Goal: Transaction & Acquisition: Purchase product/service

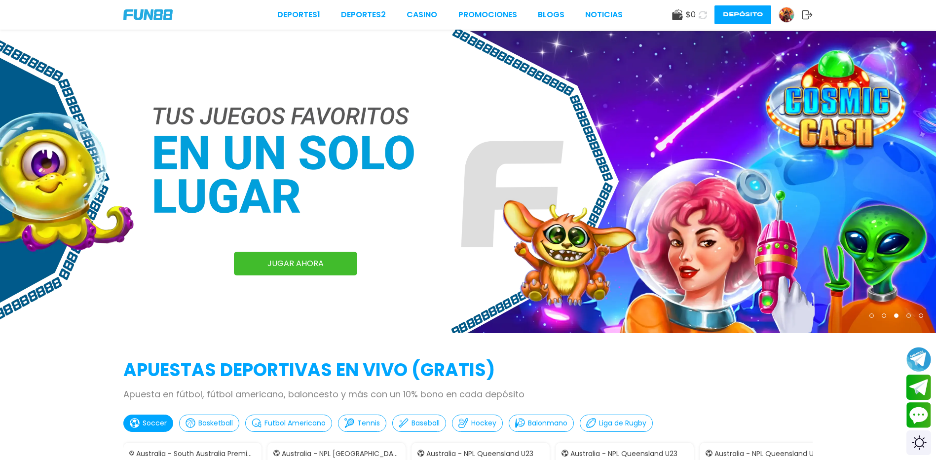
click at [467, 12] on link "Promociones" at bounding box center [487, 15] width 59 height 12
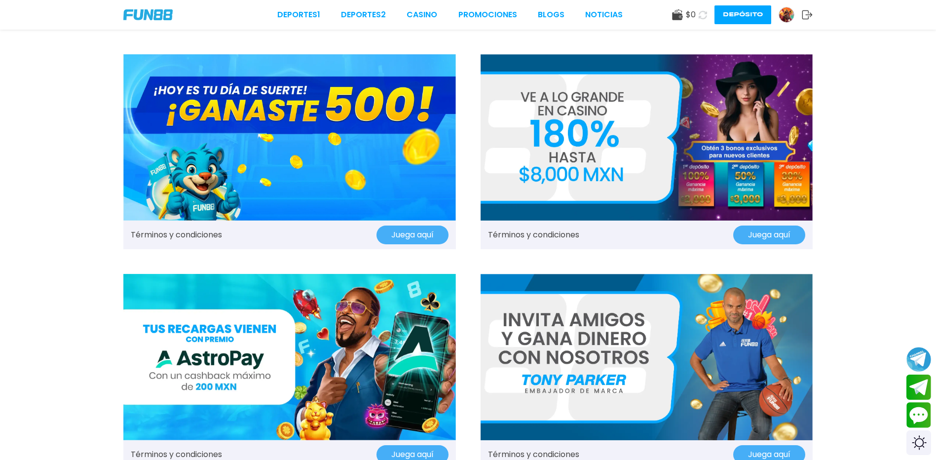
click at [747, 239] on button "Juega aquí" at bounding box center [769, 235] width 72 height 19
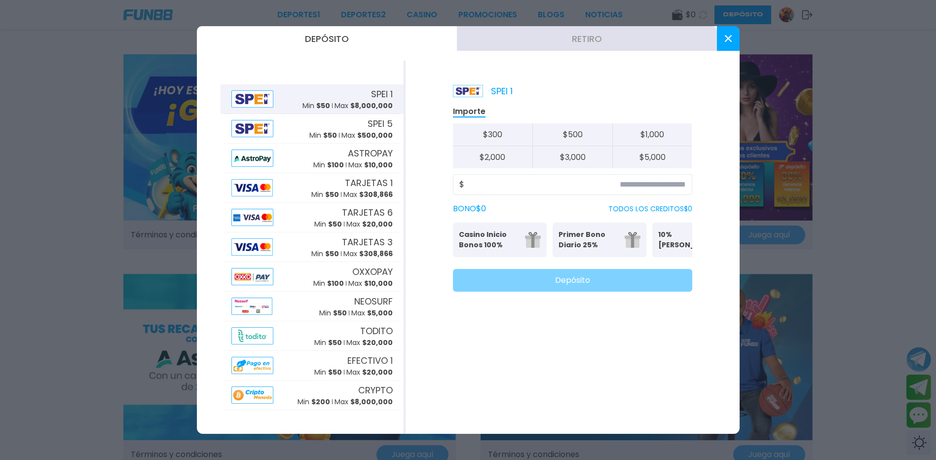
click at [504, 137] on button "$ 300" at bounding box center [493, 134] width 80 height 23
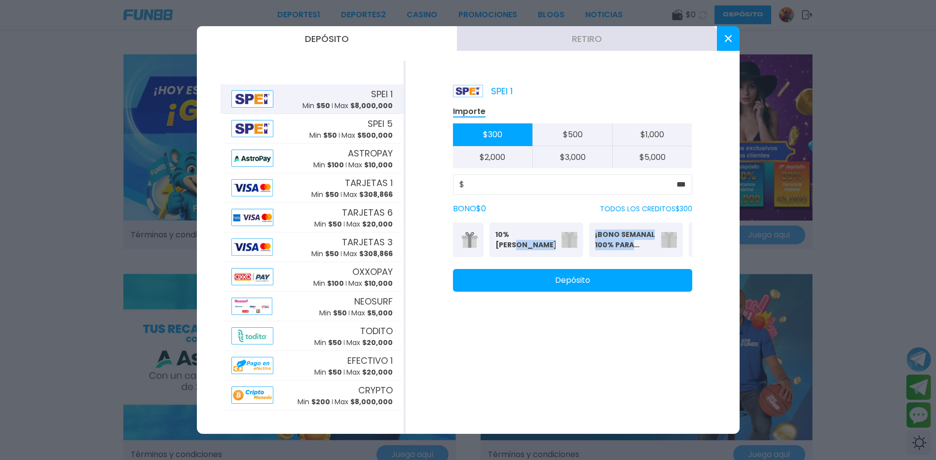
scroll to position [0, 261]
drag, startPoint x: 655, startPoint y: 245, endPoint x: 735, endPoint y: 248, distance: 80.0
click at [735, 248] on div "SPEI 1 Importe $ 300 $ 500 $ 1,000 $ 2,000 $ 3,000 $ 5,000 $ *** BONO $ 0 TODOS…" at bounding box center [573, 247] width 334 height 373
click at [735, 249] on div "SPEI 1 Importe $ 300 $ 500 $ 1,000 $ 2,000 $ 3,000 $ 5,000 $ *** BONO $ 0 TODOS…" at bounding box center [573, 247] width 334 height 373
click at [635, 250] on p "Solo para jugadores nuevos." at bounding box center [645, 253] width 82 height 6
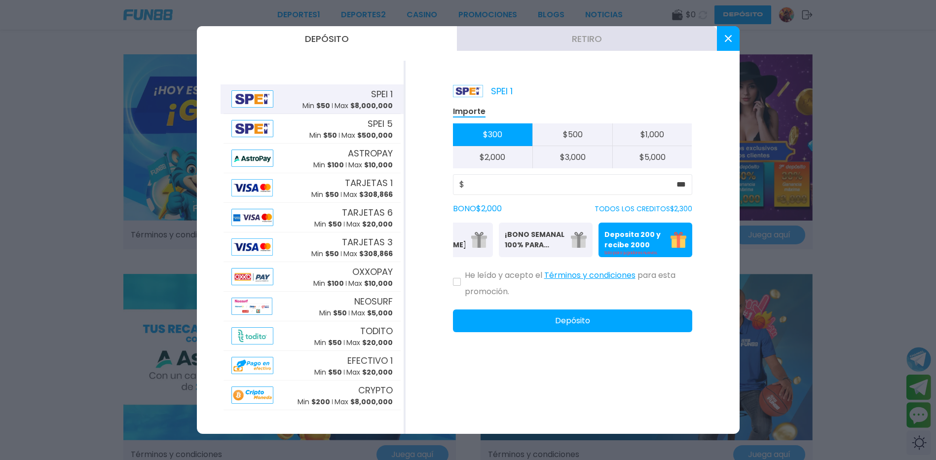
click at [721, 253] on div "SPEI 1 Importe $ 300 $ 500 $ 1,000 $ 2,000 $ 3,000 $ 5,000 $ *** BONO $ 2,000 T…" at bounding box center [573, 247] width 334 height 373
drag, startPoint x: 522, startPoint y: 239, endPoint x: 651, endPoint y: 246, distance: 129.5
click at [651, 246] on div "Casino Inicio Bonos 100% Es necesario apostar 30 veces. Primer Bono Diario 25% …" at bounding box center [572, 240] width 239 height 35
drag, startPoint x: 535, startPoint y: 244, endPoint x: 613, endPoint y: 248, distance: 78.0
click at [615, 247] on div "Casino Inicio Bonos 100% Es necesario apostar 30 veces. Primer Bono Diario 25% …" at bounding box center [572, 240] width 239 height 35
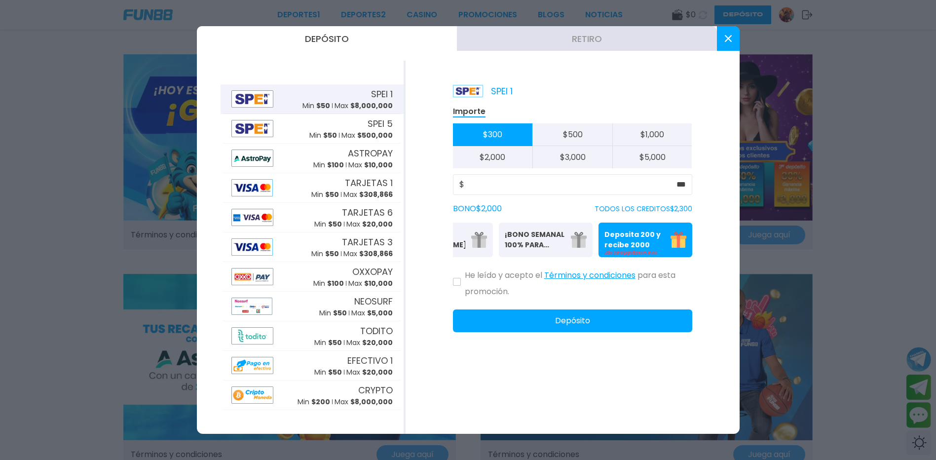
click at [476, 242] on img at bounding box center [479, 240] width 16 height 16
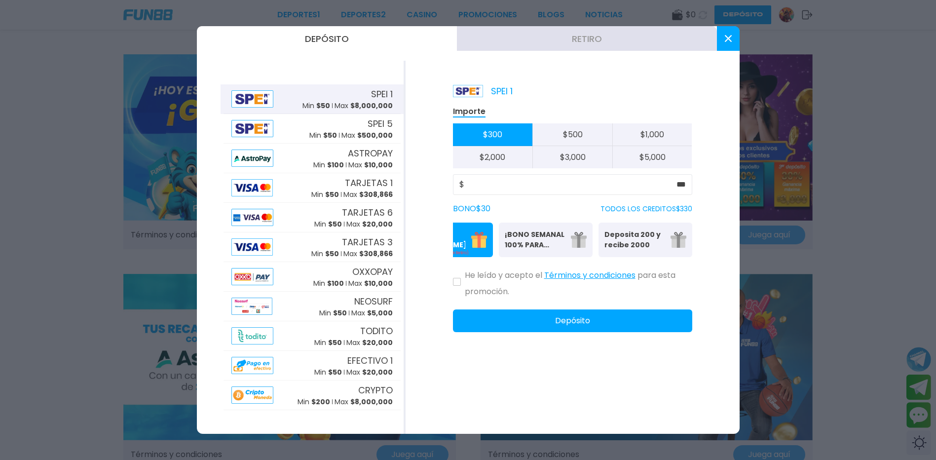
drag, startPoint x: 488, startPoint y: 244, endPoint x: 595, endPoint y: 248, distance: 107.2
click at [595, 248] on div "Casino Inicio Bonos 100% Es necesario apostar 30 veces. Primer Bono Diario 25% …" at bounding box center [572, 240] width 239 height 35
click at [564, 273] on div "Importe $ 300 $ 500 $ 1,000 $ 2,000 $ 3,000 $ 5,000 $ *** BONO $ 30 TODOS LOS C…" at bounding box center [572, 219] width 239 height 226
click at [650, 245] on p "Deposita 200 y recibe 2000" at bounding box center [634, 239] width 60 height 21
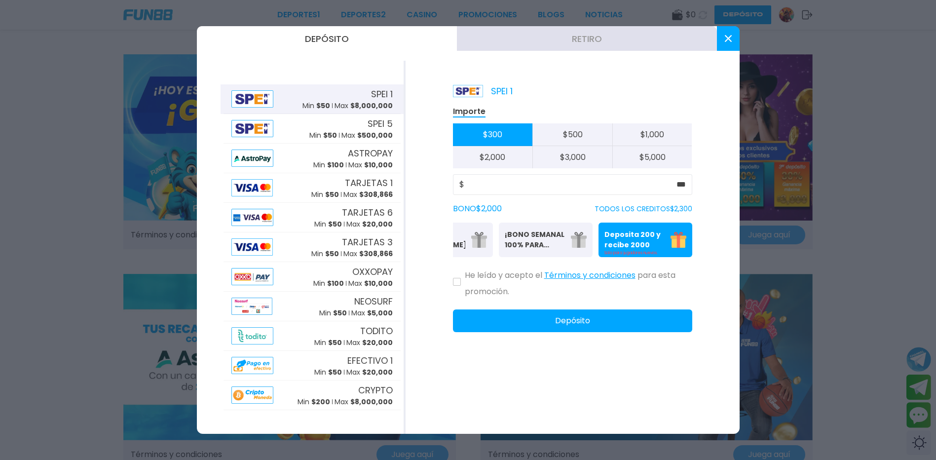
click at [671, 248] on img at bounding box center [679, 240] width 16 height 16
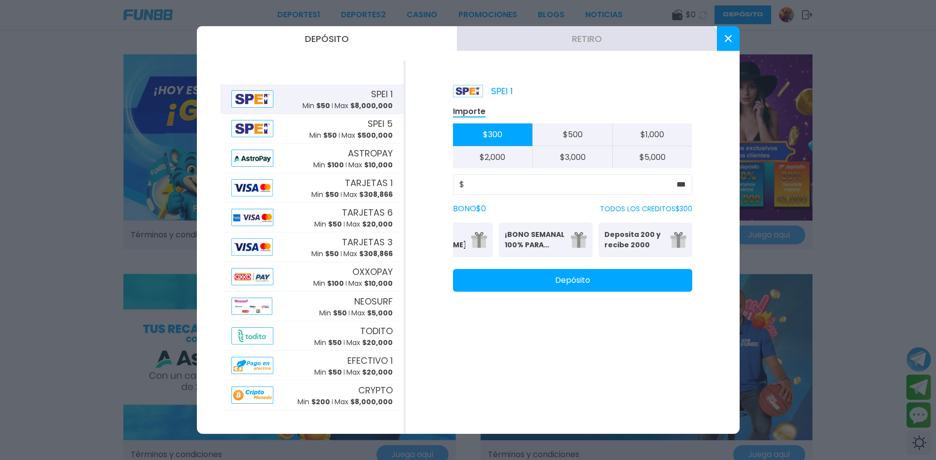
click at [640, 242] on p "Deposita 200 y recibe 2000" at bounding box center [634, 239] width 60 height 21
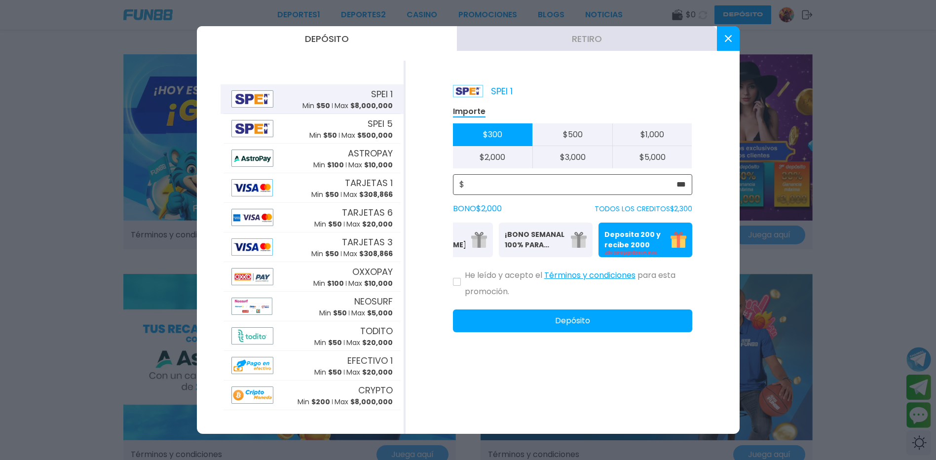
drag, startPoint x: 528, startPoint y: 189, endPoint x: 720, endPoint y: 196, distance: 193.1
click at [720, 196] on div "SPEI 1 Importe $ 300 $ 500 $ 1,000 $ 2,000 $ 3,000 $ 5,000 $ *** BONO $ 2,000 T…" at bounding box center [573, 247] width 334 height 373
type input "***"
click at [457, 286] on button at bounding box center [457, 282] width 8 height 8
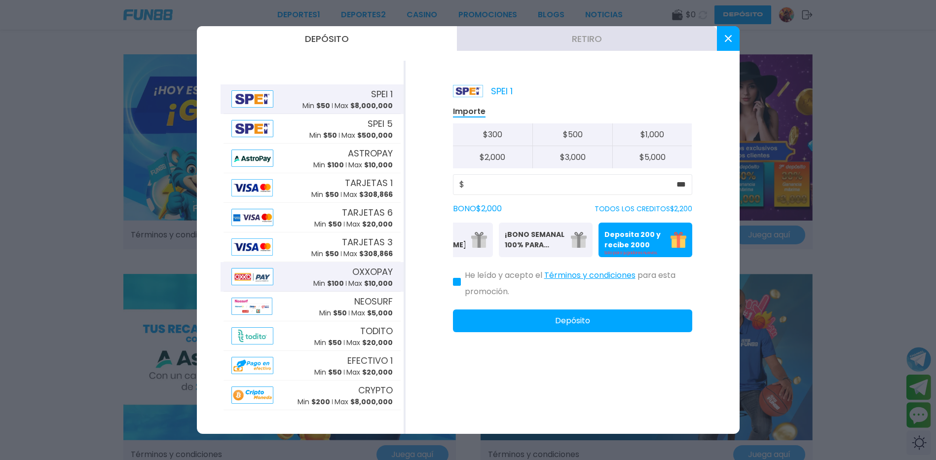
click at [298, 271] on div "OXXOPAY Min $ 100 Max $ 10,000" at bounding box center [312, 277] width 177 height 30
click at [671, 242] on img at bounding box center [679, 240] width 16 height 16
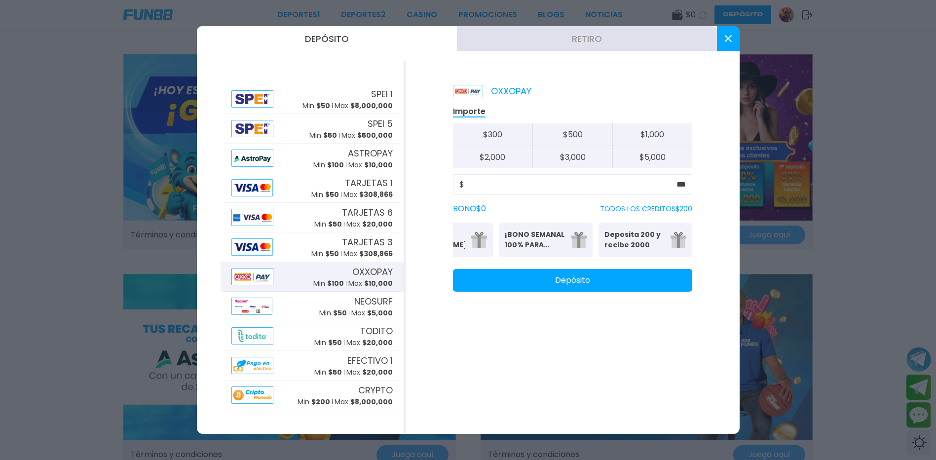
click at [671, 242] on img at bounding box center [679, 240] width 16 height 16
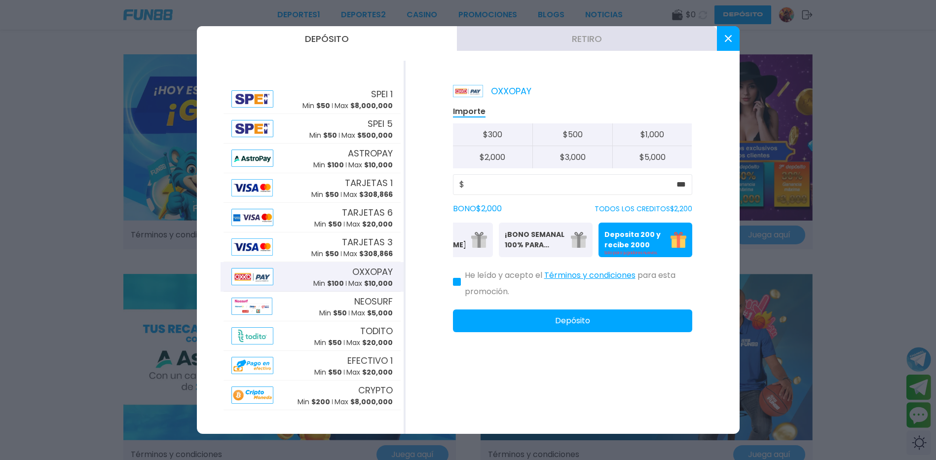
click at [582, 332] on button "Depósito" at bounding box center [572, 320] width 239 height 23
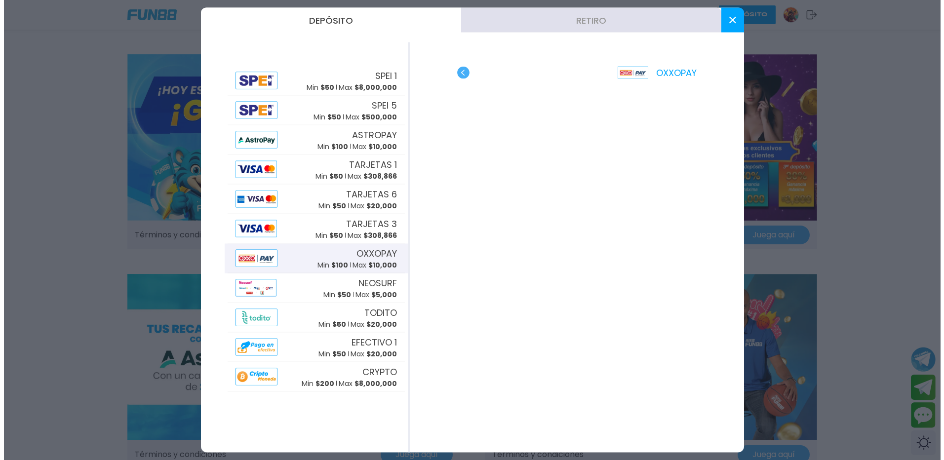
scroll to position [0, 0]
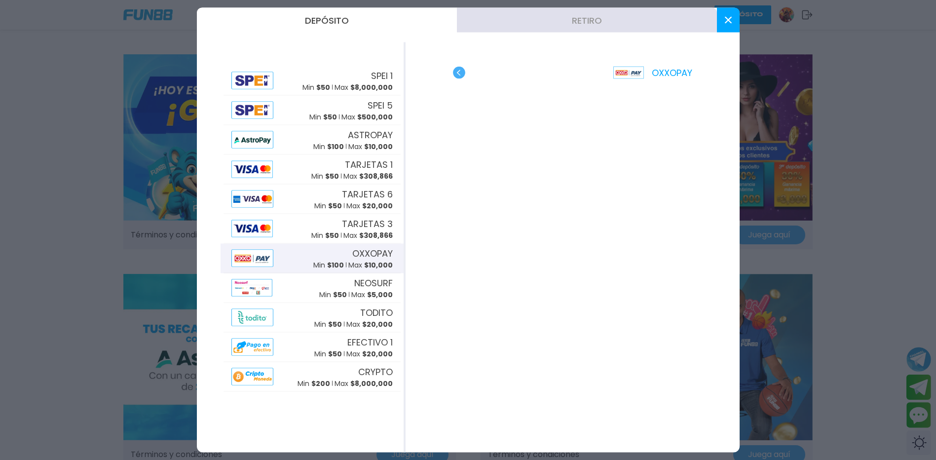
click at [722, 23] on button at bounding box center [728, 20] width 23 height 25
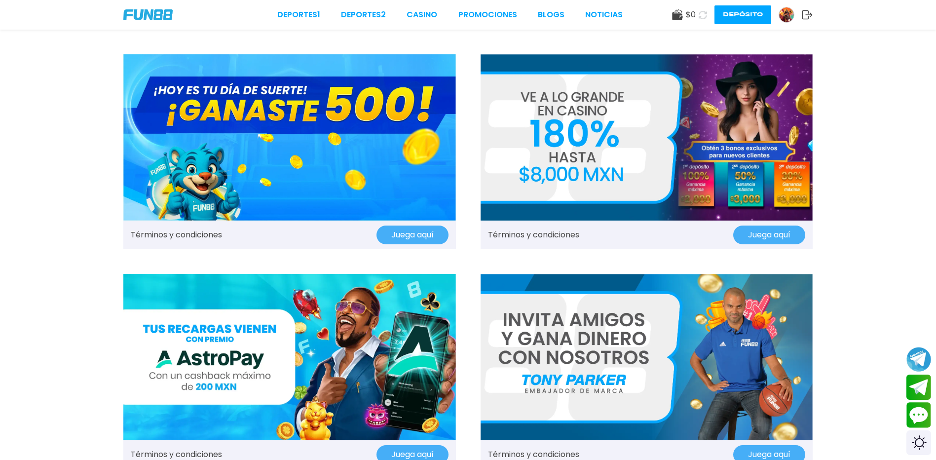
click at [734, 14] on button "Depósito" at bounding box center [743, 14] width 57 height 19
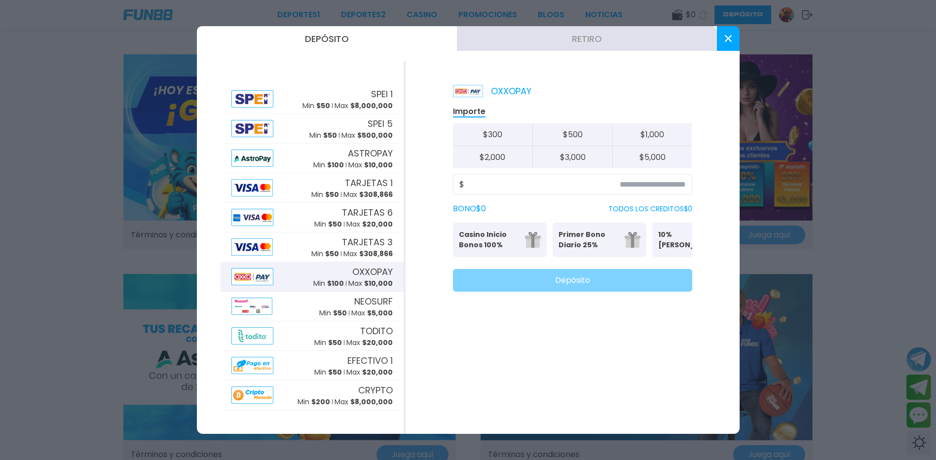
click at [726, 42] on button at bounding box center [728, 38] width 23 height 25
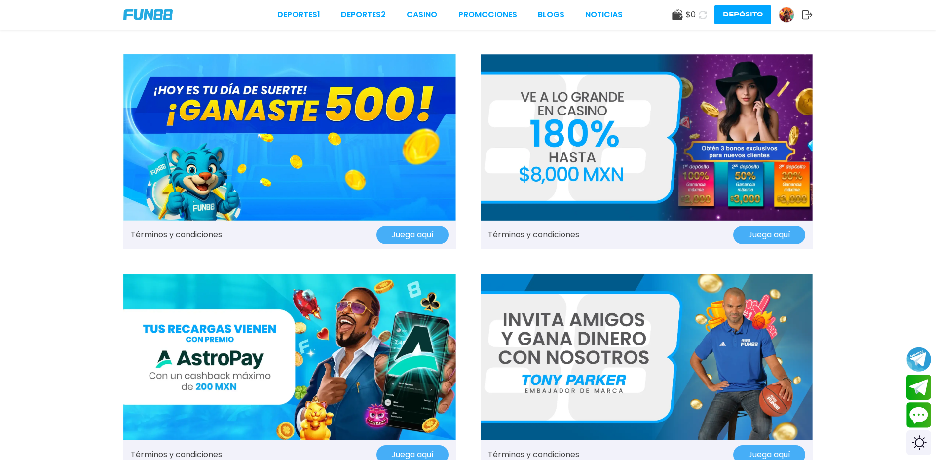
click at [789, 16] on img at bounding box center [786, 14] width 15 height 15
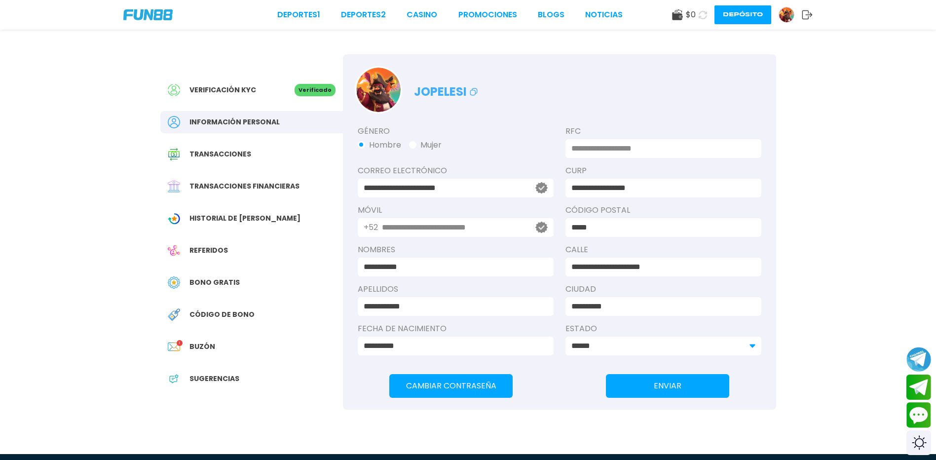
click at [280, 187] on div "Transacciones financieras" at bounding box center [251, 186] width 183 height 22
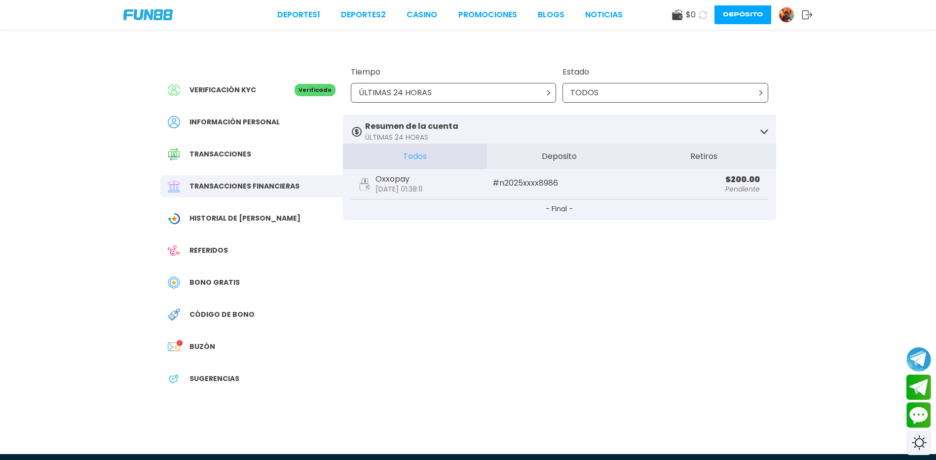
click at [499, 97] on div "ÚLTIMAS 24 HORAS" at bounding box center [454, 93] width 206 height 20
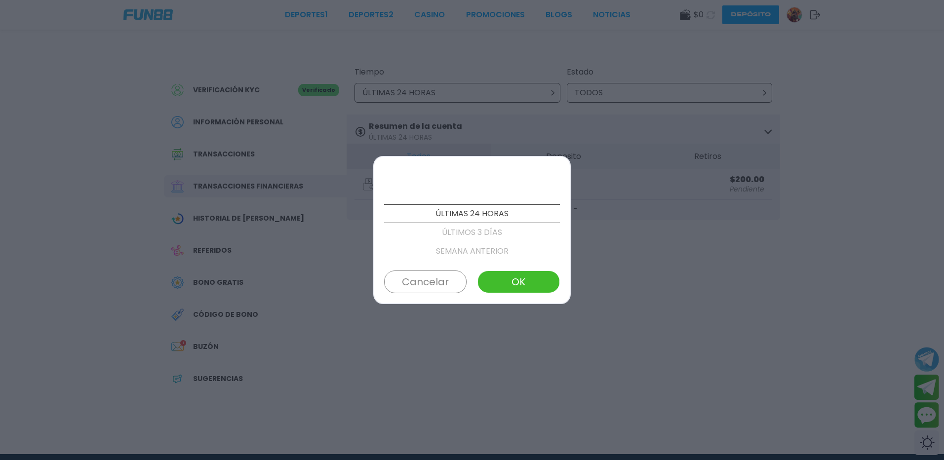
click at [490, 229] on p "ÚLTIMOS 3 DÍAS" at bounding box center [472, 232] width 176 height 19
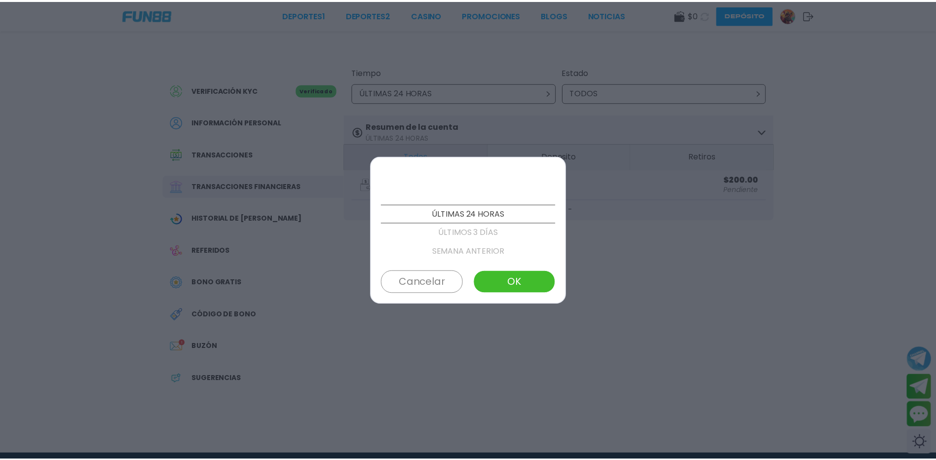
scroll to position [19, 0]
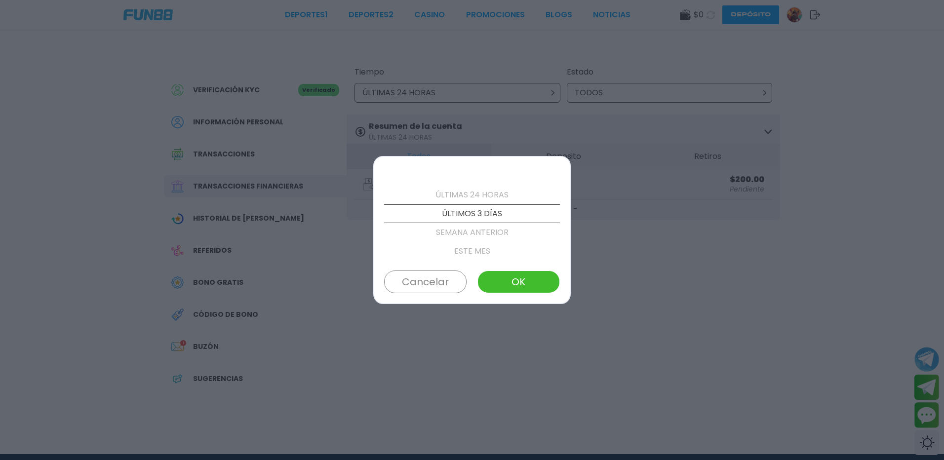
click at [501, 271] on button "OK" at bounding box center [518, 281] width 82 height 23
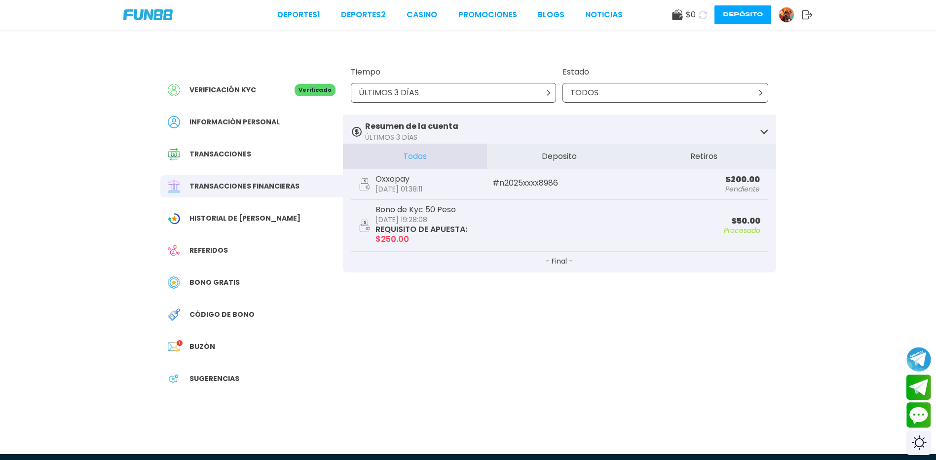
click at [581, 161] on button "Deposito" at bounding box center [559, 157] width 145 height 26
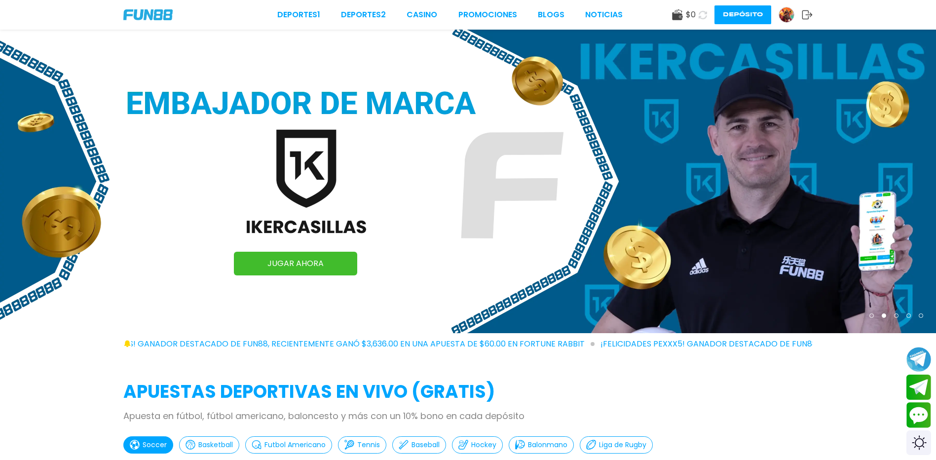
click at [790, 9] on img at bounding box center [786, 14] width 15 height 15
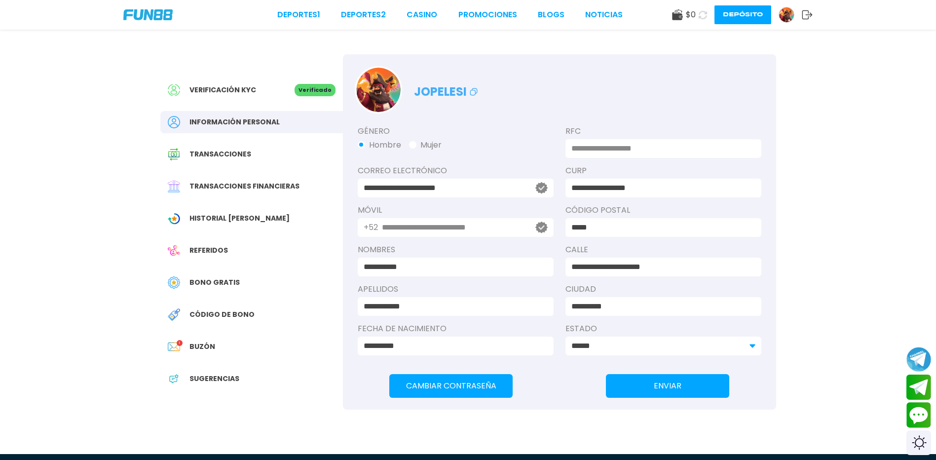
click at [697, 18] on use at bounding box center [703, 15] width 12 height 12
click at [698, 15] on icon at bounding box center [703, 14] width 10 height 10
click at [698, 11] on icon at bounding box center [703, 14] width 10 height 10
click at [242, 287] on div "Bono Gratis" at bounding box center [251, 282] width 183 height 22
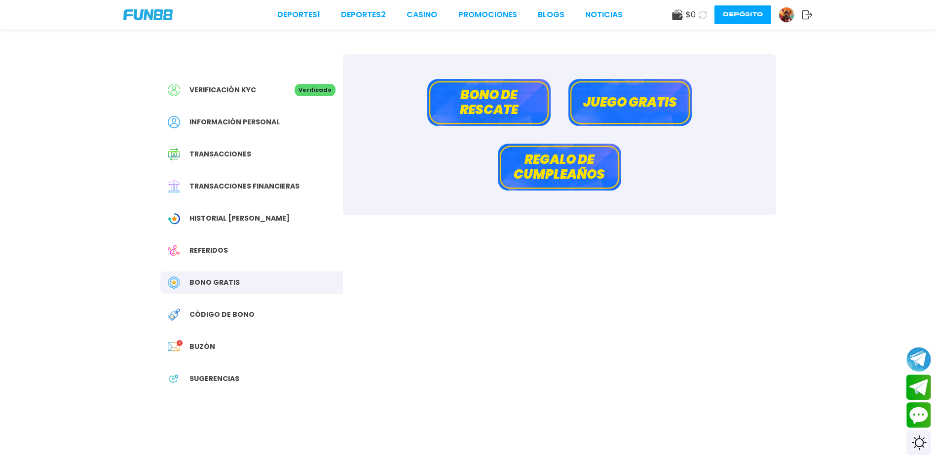
click at [255, 191] on span "Transacciones financieras" at bounding box center [244, 186] width 110 height 10
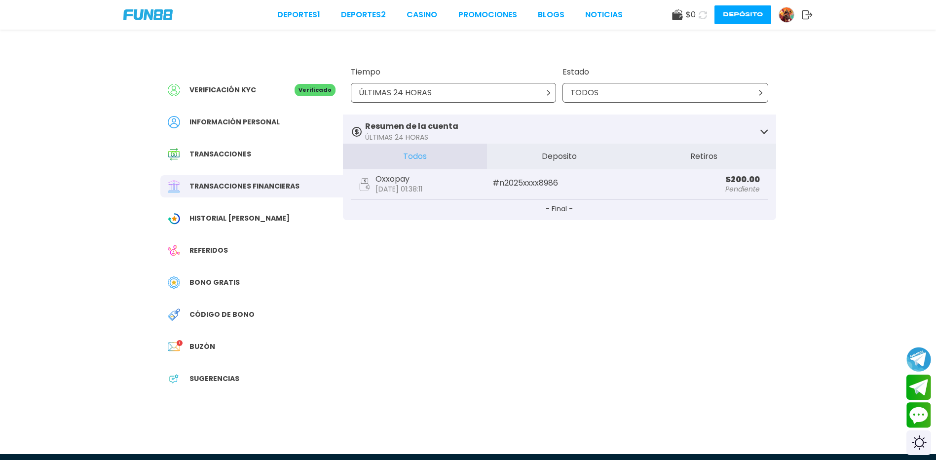
click at [564, 187] on p "# n2025xxxx8986" at bounding box center [559, 183] width 134 height 8
click at [732, 192] on p "Pendiente" at bounding box center [693, 189] width 134 height 7
click at [739, 184] on p "$ 200.00" at bounding box center [693, 180] width 134 height 8
click at [698, 14] on icon at bounding box center [702, 14] width 9 height 9
click at [698, 14] on icon at bounding box center [703, 14] width 10 height 10
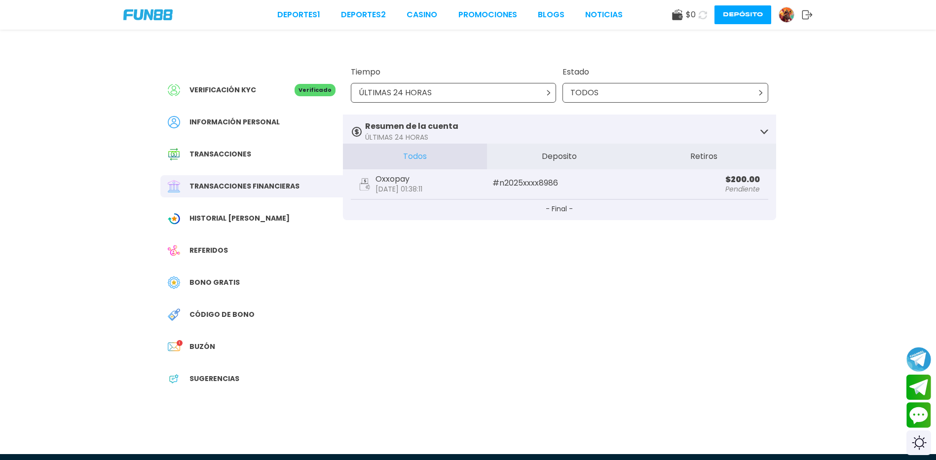
click at [698, 14] on icon at bounding box center [703, 14] width 11 height 11
click at [698, 14] on icon at bounding box center [702, 14] width 9 height 9
click at [698, 14] on icon at bounding box center [703, 14] width 10 height 10
click at [698, 14] on icon at bounding box center [703, 15] width 10 height 10
click at [698, 14] on icon at bounding box center [702, 14] width 9 height 9
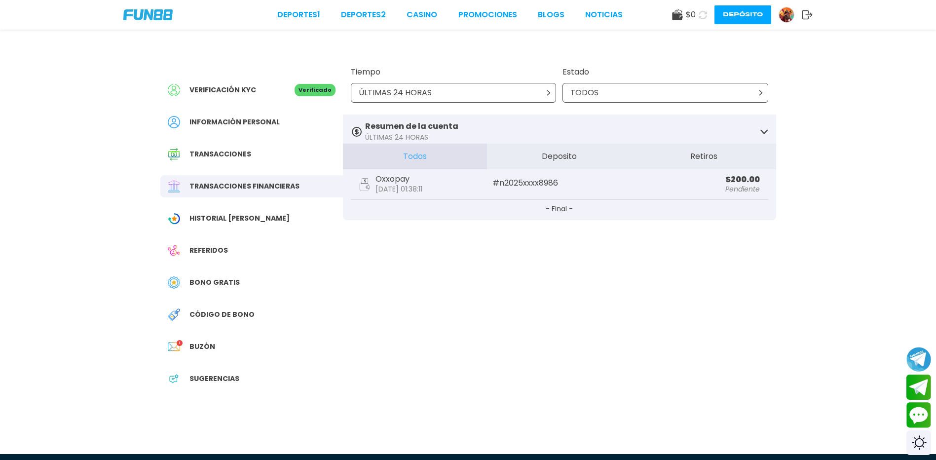
click at [698, 14] on icon at bounding box center [703, 15] width 10 height 10
click at [698, 14] on icon at bounding box center [702, 14] width 9 height 9
click at [698, 14] on icon at bounding box center [703, 15] width 10 height 10
click at [698, 14] on icon at bounding box center [703, 14] width 10 height 10
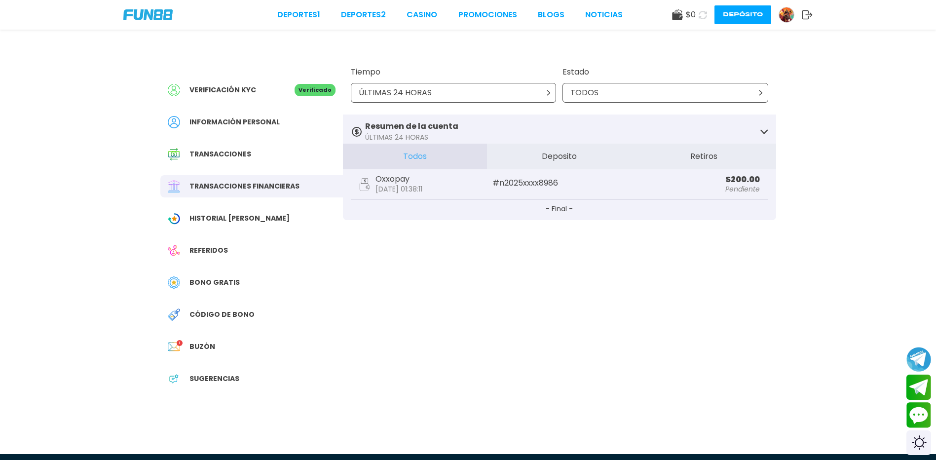
click at [698, 14] on icon at bounding box center [703, 15] width 10 height 10
click at [698, 14] on icon at bounding box center [702, 14] width 9 height 9
click at [698, 14] on icon at bounding box center [703, 15] width 10 height 10
click at [698, 14] on icon at bounding box center [702, 14] width 9 height 9
click at [698, 14] on icon at bounding box center [703, 14] width 10 height 10
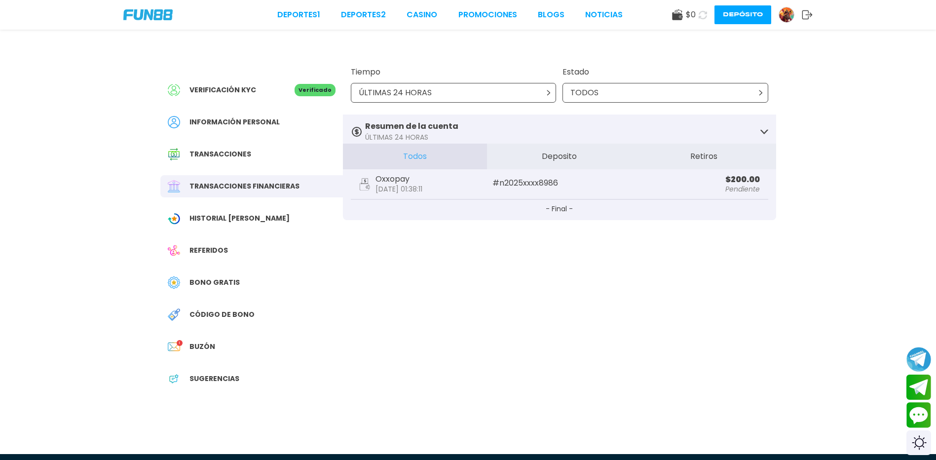
click at [698, 14] on icon at bounding box center [703, 15] width 10 height 10
click at [698, 14] on icon at bounding box center [702, 14] width 9 height 9
click at [698, 14] on icon at bounding box center [703, 15] width 10 height 10
click at [698, 14] on icon at bounding box center [702, 14] width 9 height 9
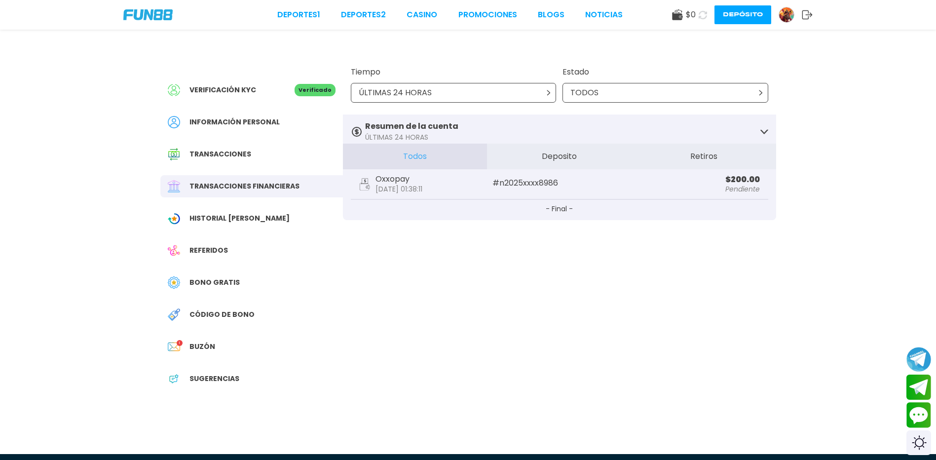
click at [698, 14] on icon at bounding box center [702, 14] width 9 height 9
click at [698, 14] on icon at bounding box center [703, 15] width 10 height 10
click at [698, 14] on icon at bounding box center [702, 14] width 9 height 9
click at [698, 14] on icon at bounding box center [703, 15] width 10 height 10
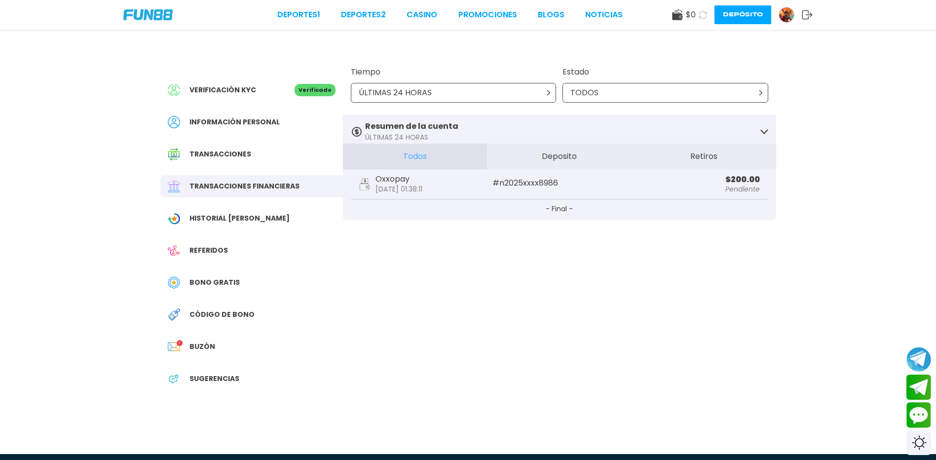
click at [698, 14] on icon at bounding box center [702, 14] width 9 height 9
click at [513, 187] on p "# n2025xxxx8986" at bounding box center [559, 183] width 134 height 8
click at [253, 224] on span "Historial [PERSON_NAME]" at bounding box center [239, 218] width 100 height 10
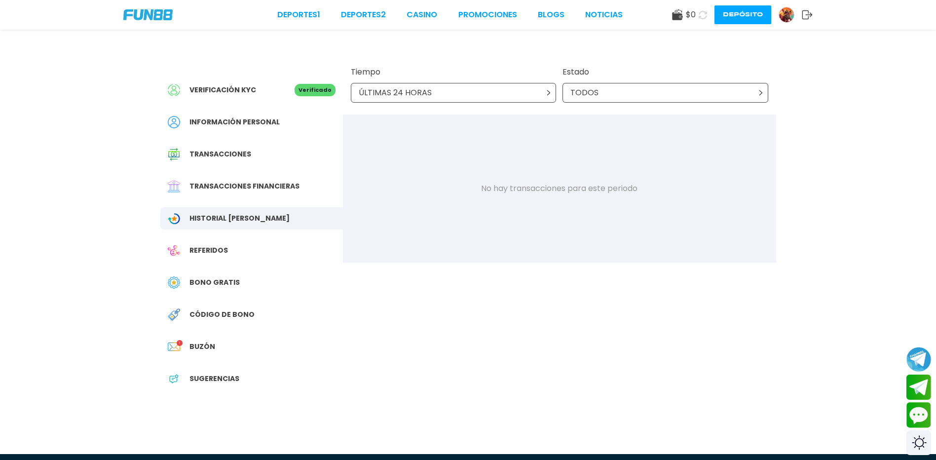
click at [225, 288] on span "Bono Gratis" at bounding box center [214, 282] width 50 height 10
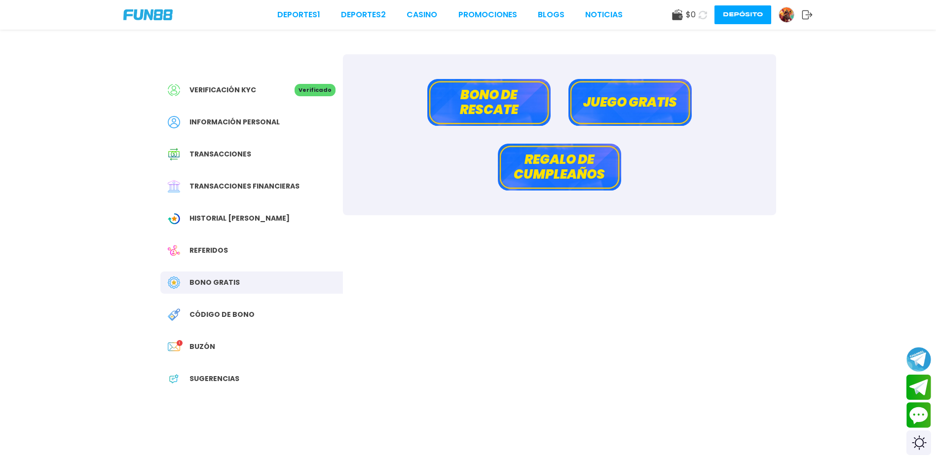
click at [489, 22] on div "Deportes 1 Deportes 2 CASINO Promociones BLOGS NOTICIAS $ 0 Depósito" at bounding box center [468, 15] width 936 height 30
click at [489, 16] on link "Promociones" at bounding box center [487, 15] width 59 height 12
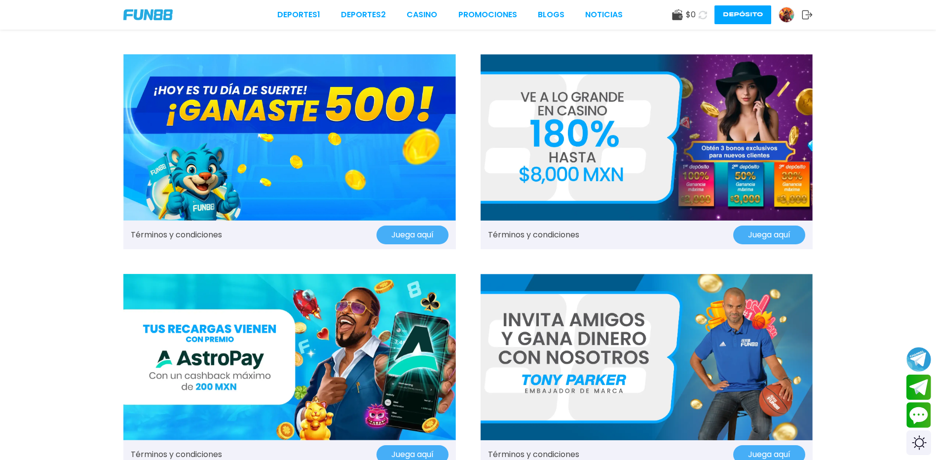
click at [762, 241] on button "Juega aquí" at bounding box center [769, 235] width 72 height 19
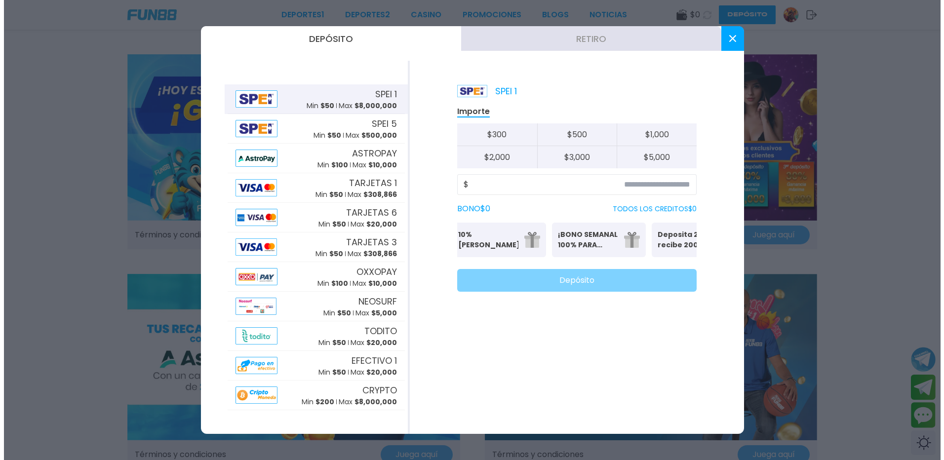
scroll to position [0, 261]
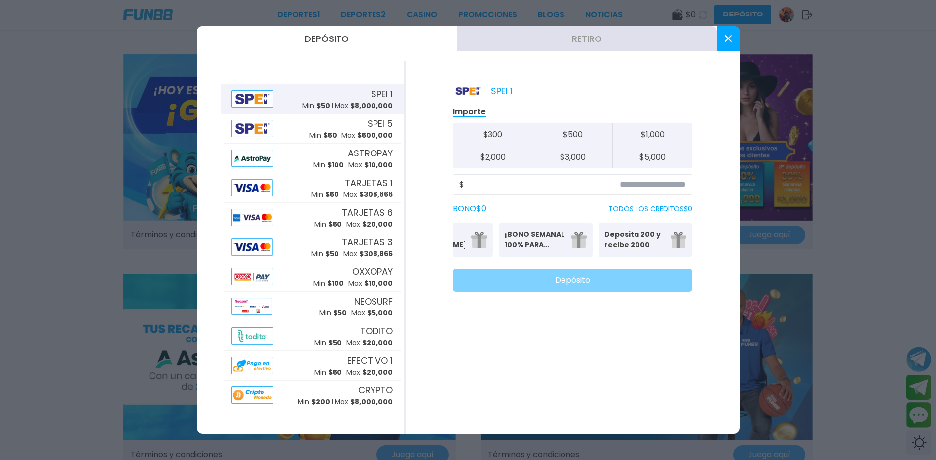
click at [659, 244] on p "Deposita 200 y recibe 2000" at bounding box center [634, 239] width 60 height 21
click at [551, 183] on input at bounding box center [575, 185] width 222 height 12
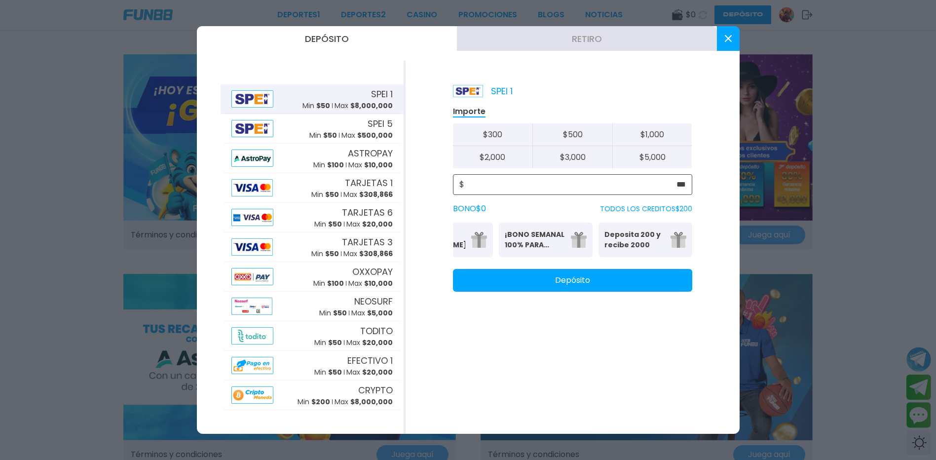
type input "***"
click at [644, 237] on p "Deposita 200 y recibe 2000" at bounding box center [634, 239] width 60 height 21
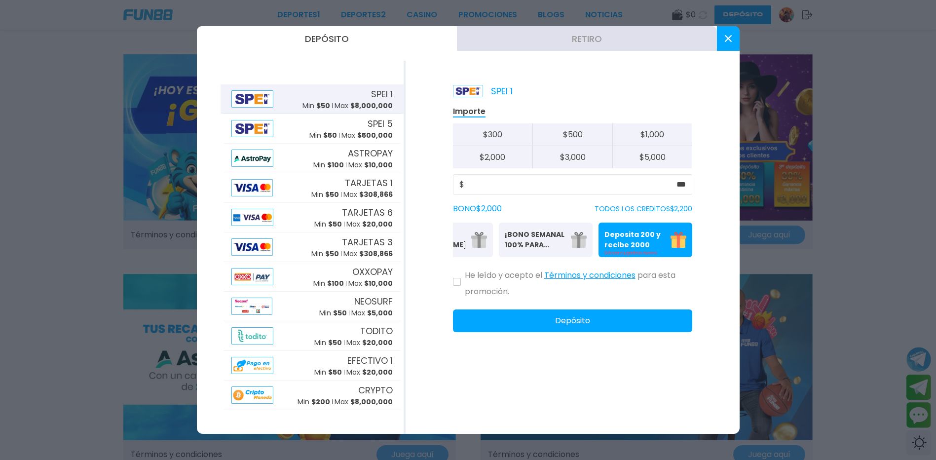
click at [458, 284] on icon at bounding box center [456, 282] width 5 height 4
click at [566, 286] on button "Términos y condiciones" at bounding box center [589, 275] width 91 height 21
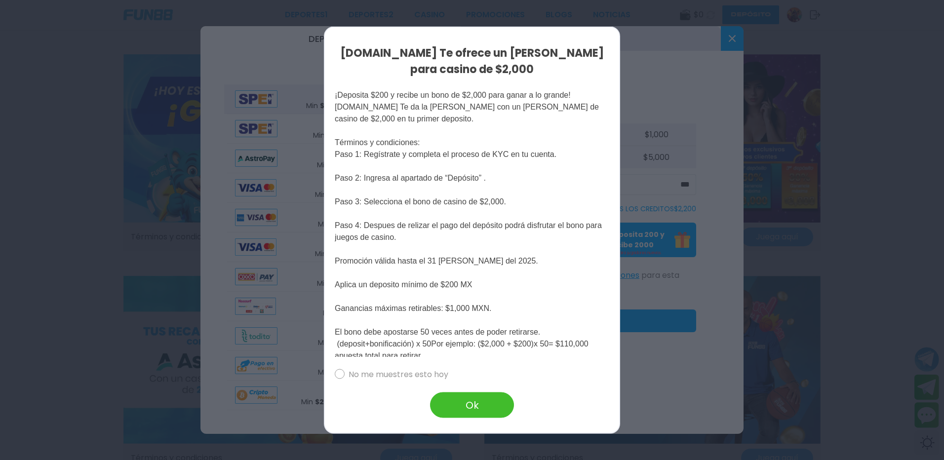
drag, startPoint x: 492, startPoint y: 115, endPoint x: 477, endPoint y: 111, distance: 15.9
drag, startPoint x: 477, startPoint y: 111, endPoint x: 409, endPoint y: 125, distance: 70.1
click at [409, 125] on p "¡Deposita $200 y recibe un [PERSON_NAME] de $2,000 para ganar a lo grande! [DOM…" at bounding box center [472, 219] width 274 height 284
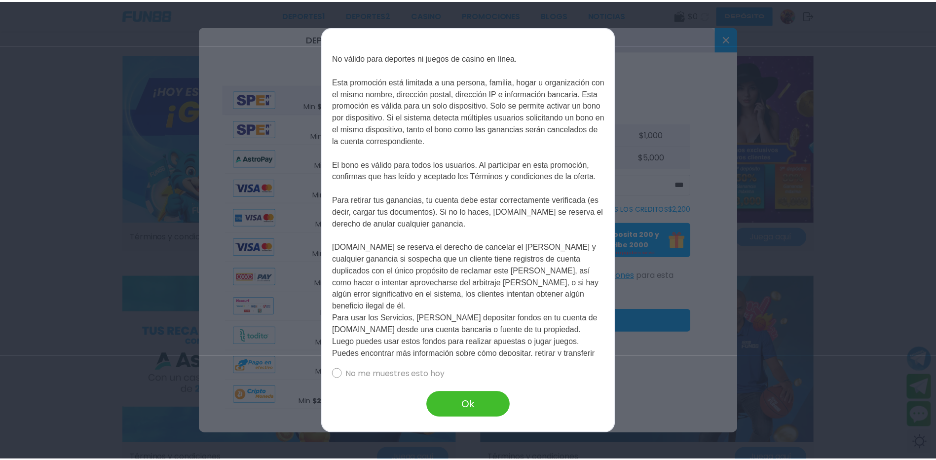
scroll to position [543, 0]
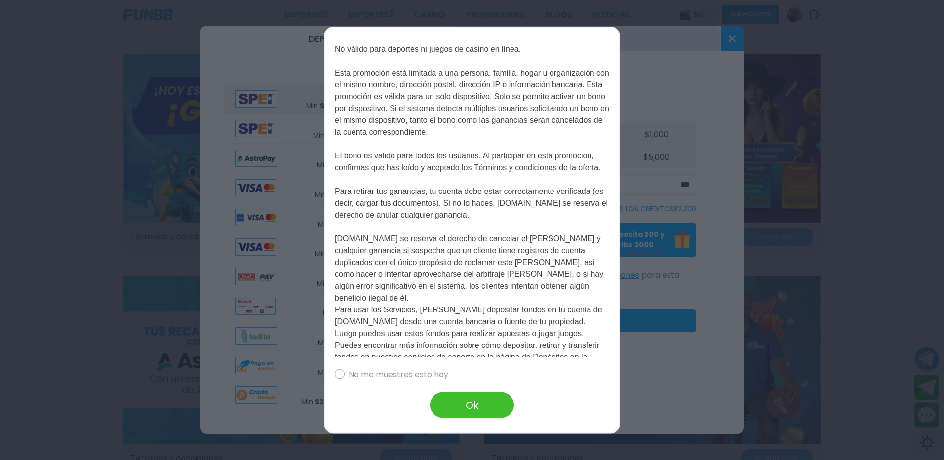
click at [486, 403] on button "Ok" at bounding box center [472, 405] width 84 height 26
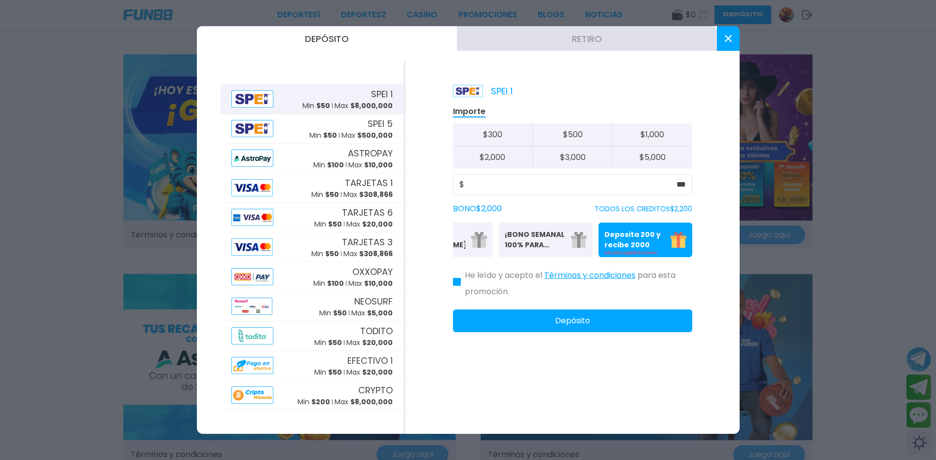
click at [725, 37] on icon at bounding box center [728, 38] width 7 height 7
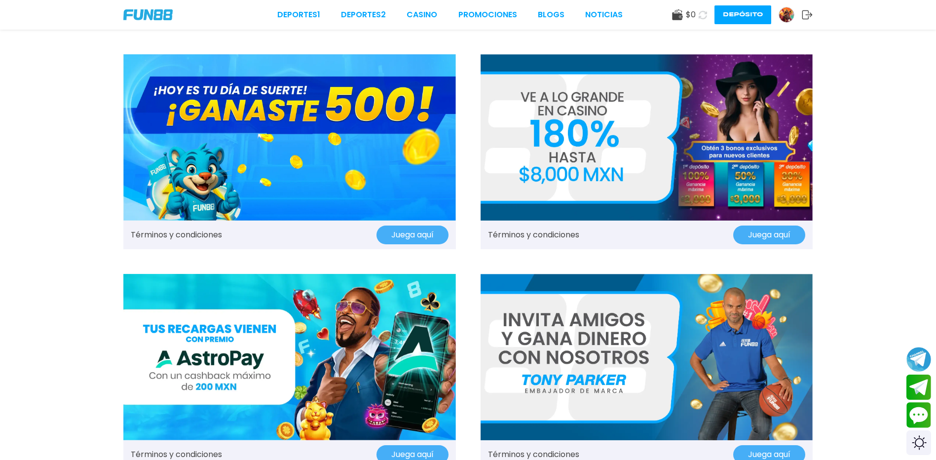
click at [699, 15] on icon at bounding box center [703, 15] width 8 height 8
click at [698, 15] on icon at bounding box center [702, 14] width 9 height 9
click at [698, 15] on icon at bounding box center [703, 14] width 10 height 10
click at [697, 15] on icon at bounding box center [702, 14] width 11 height 11
click at [698, 15] on icon at bounding box center [703, 14] width 10 height 10
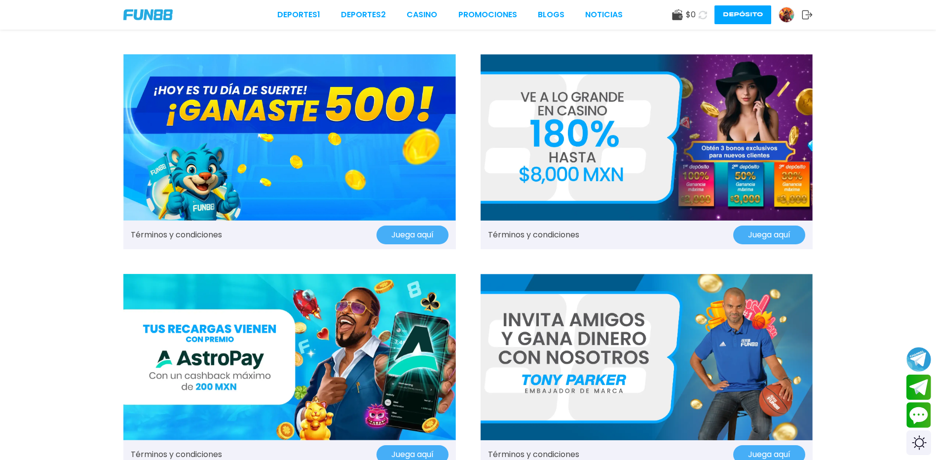
click at [698, 15] on icon at bounding box center [703, 14] width 10 height 10
click at [698, 15] on icon at bounding box center [703, 15] width 10 height 10
drag, startPoint x: 693, startPoint y: 15, endPoint x: 714, endPoint y: 46, distance: 37.4
click at [698, 17] on icon at bounding box center [702, 14] width 9 height 9
click at [793, 11] on link at bounding box center [790, 15] width 23 height 16
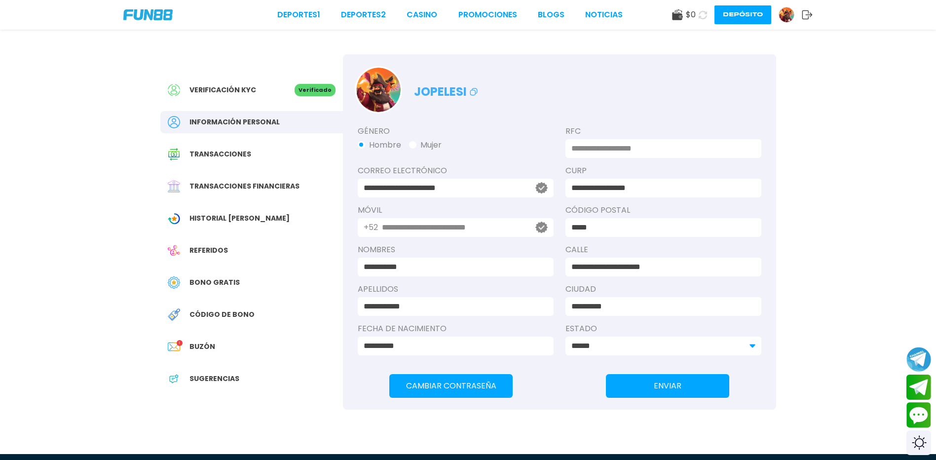
click at [696, 19] on button at bounding box center [703, 15] width 14 height 14
click at [694, 19] on button at bounding box center [702, 14] width 17 height 17
click at [693, 19] on button at bounding box center [702, 14] width 19 height 19
click at [912, 423] on button "Contact customer service" at bounding box center [919, 415] width 26 height 27
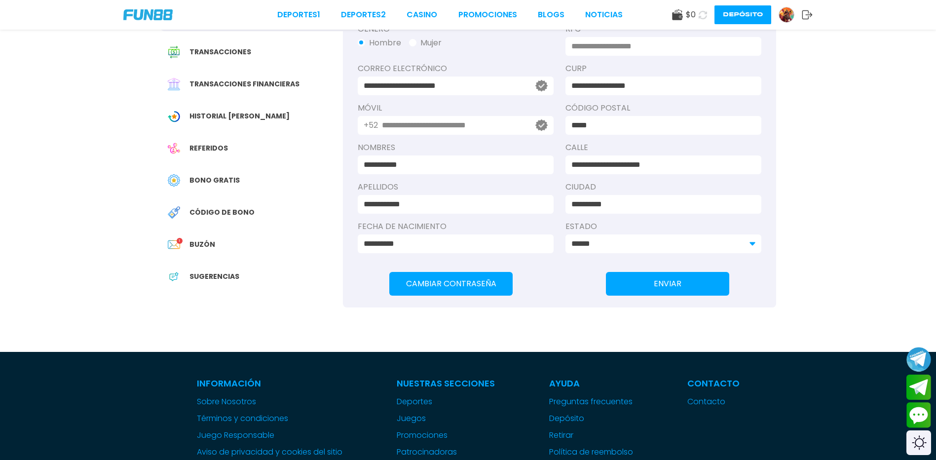
scroll to position [148, 0]
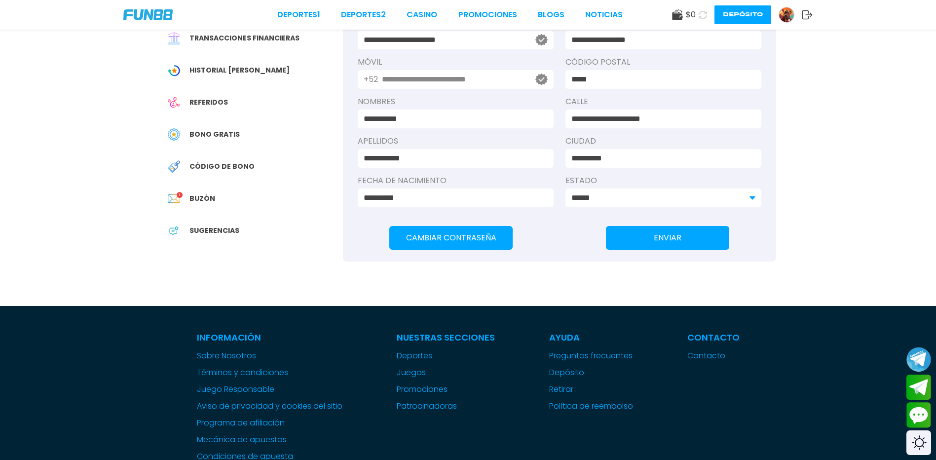
click at [791, 12] on img at bounding box center [786, 14] width 15 height 15
click at [787, 14] on img at bounding box center [786, 14] width 15 height 15
click at [783, 15] on img at bounding box center [786, 14] width 15 height 15
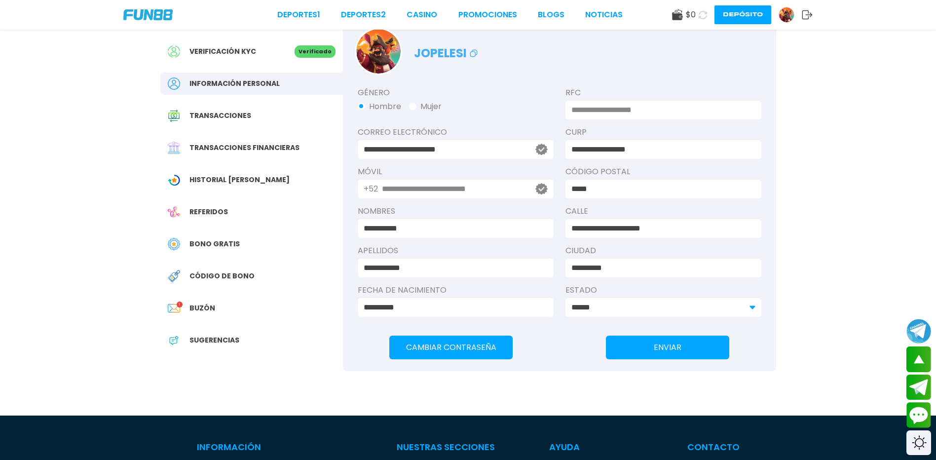
scroll to position [0, 0]
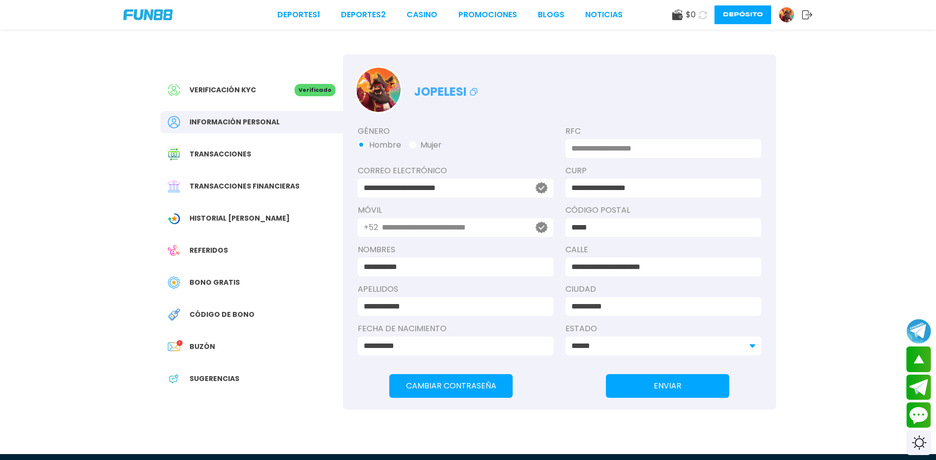
click at [277, 90] on div "Verificación KYC" at bounding box center [231, 90] width 127 height 12
click at [244, 153] on div "Transacciones" at bounding box center [251, 154] width 183 height 22
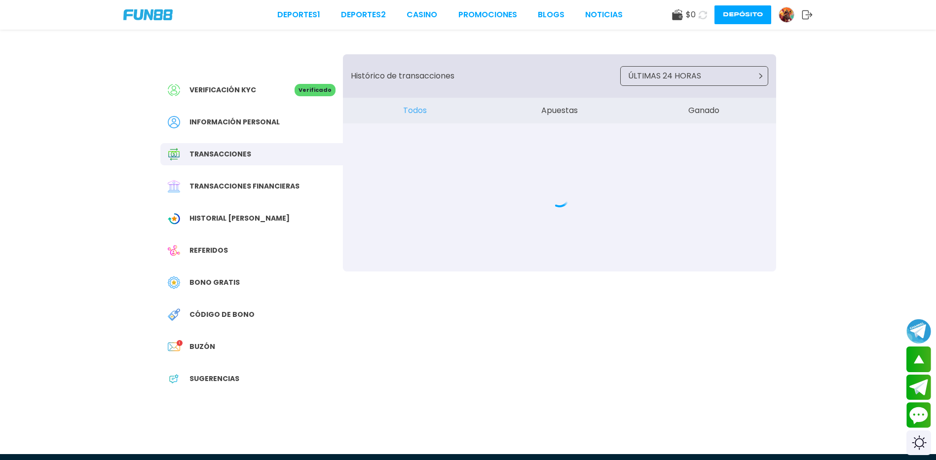
click at [258, 190] on span "Transacciones financieras" at bounding box center [244, 186] width 110 height 10
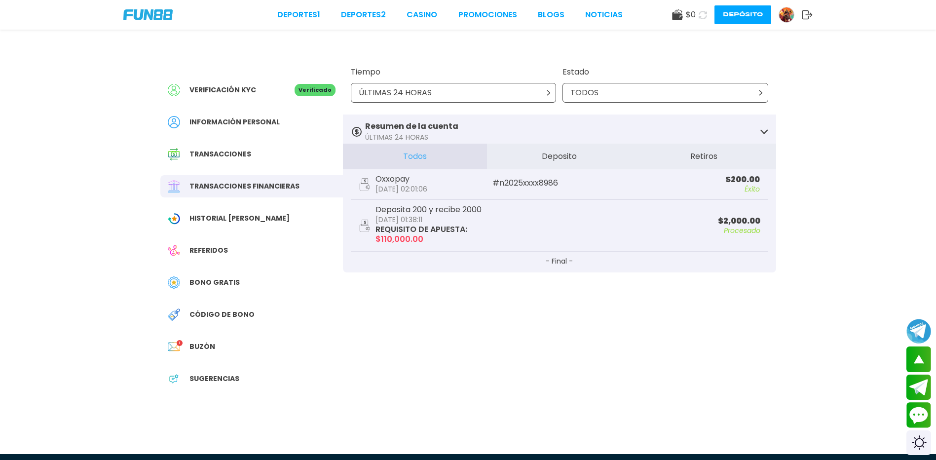
click at [288, 197] on div "Transacciones financieras" at bounding box center [251, 186] width 183 height 22
click at [698, 14] on icon at bounding box center [702, 14] width 9 height 9
click at [459, 6] on div "Deportes 1 Deportes 2 CASINO Promociones BLOGS NOTICIAS $ 2,200 Depósito" at bounding box center [468, 15] width 936 height 30
click at [459, 16] on link "Promociones" at bounding box center [472, 15] width 59 height 12
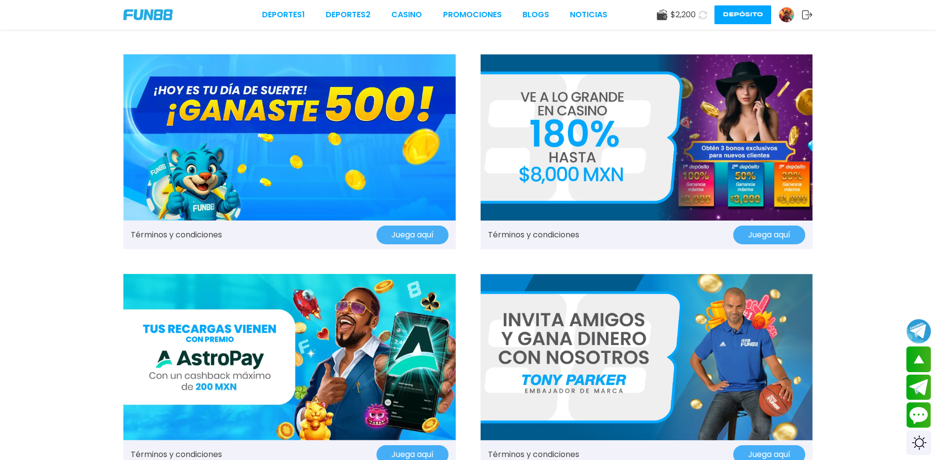
click at [413, 14] on link "CASINO" at bounding box center [406, 15] width 31 height 12
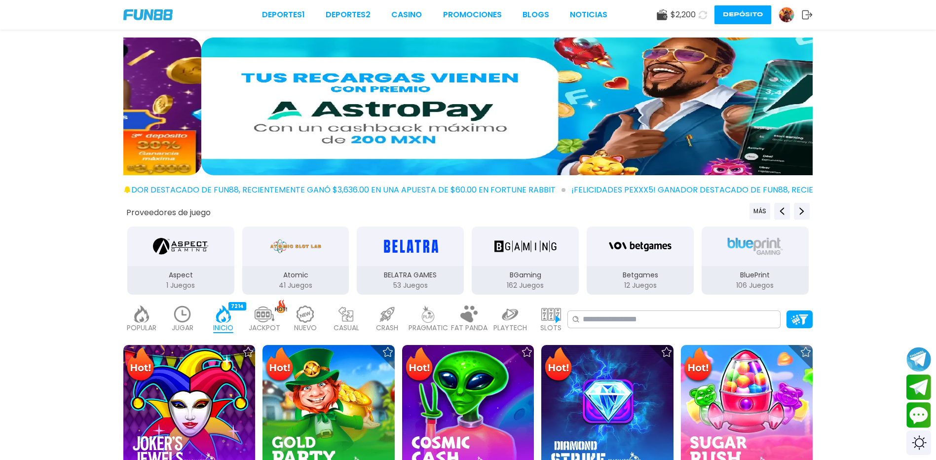
drag, startPoint x: 738, startPoint y: 112, endPoint x: 133, endPoint y: 130, distance: 605.8
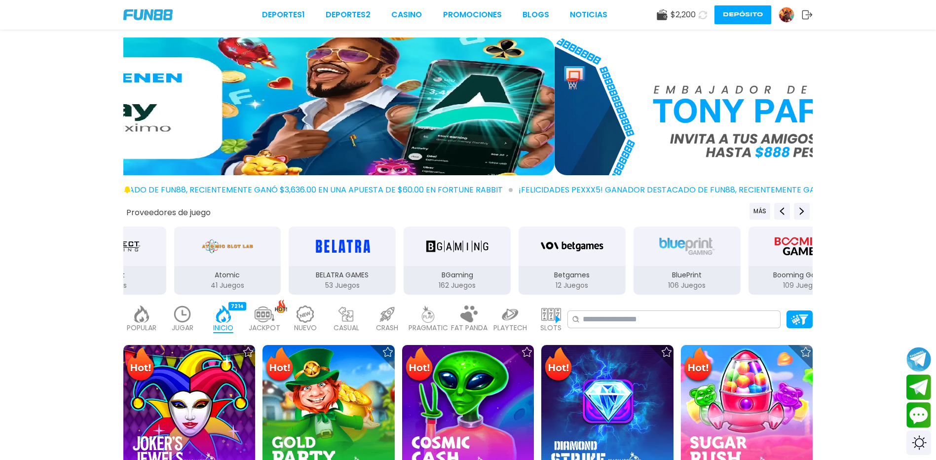
drag, startPoint x: 696, startPoint y: 112, endPoint x: 364, endPoint y: 130, distance: 333.1
click at [364, 131] on img at bounding box center [209, 107] width 689 height 138
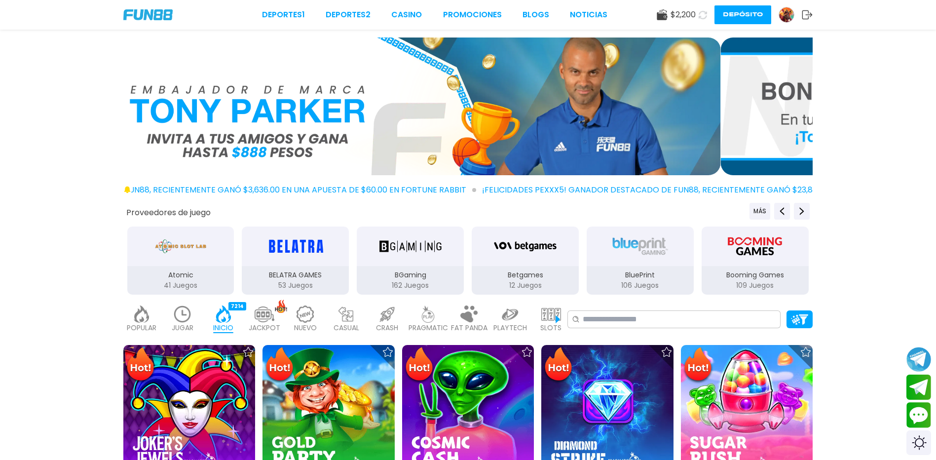
drag, startPoint x: 717, startPoint y: 119, endPoint x: 376, endPoint y: 141, distance: 342.2
click at [394, 137] on img at bounding box center [376, 107] width 689 height 138
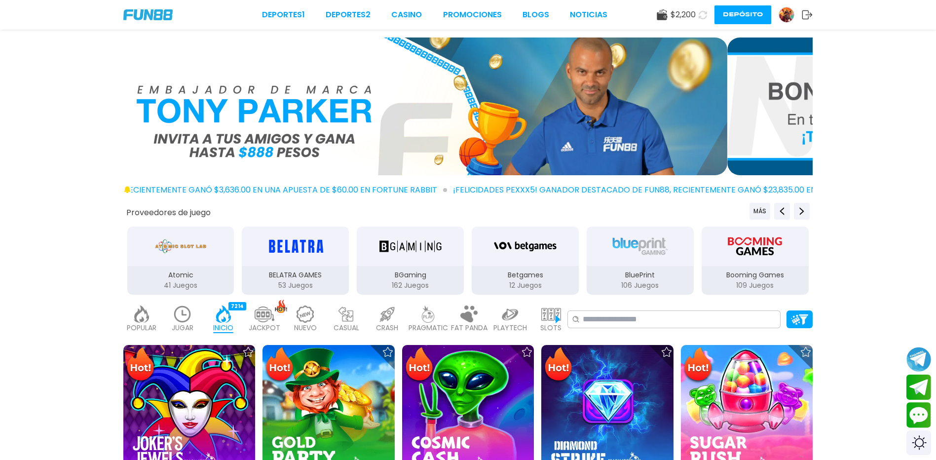
drag, startPoint x: 689, startPoint y: 135, endPoint x: 268, endPoint y: 171, distance: 422.0
click at [268, 171] on img at bounding box center [382, 107] width 689 height 138
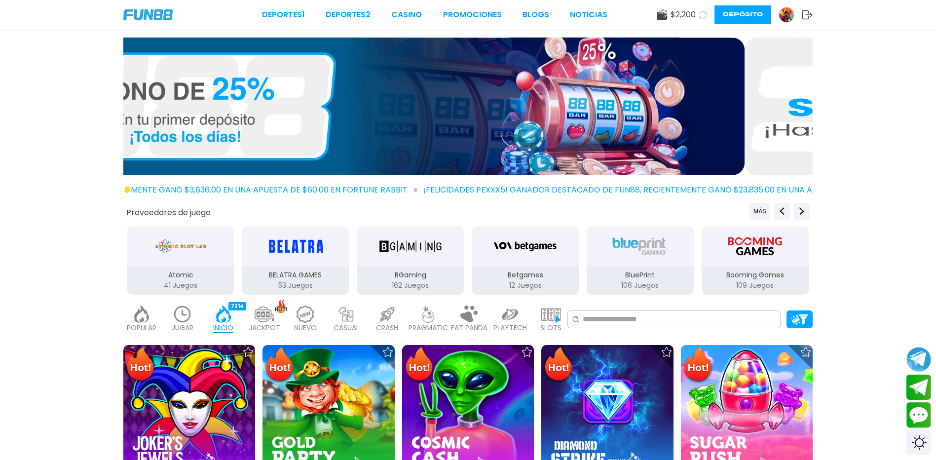
drag, startPoint x: 651, startPoint y: 149, endPoint x: 276, endPoint y: 182, distance: 376.5
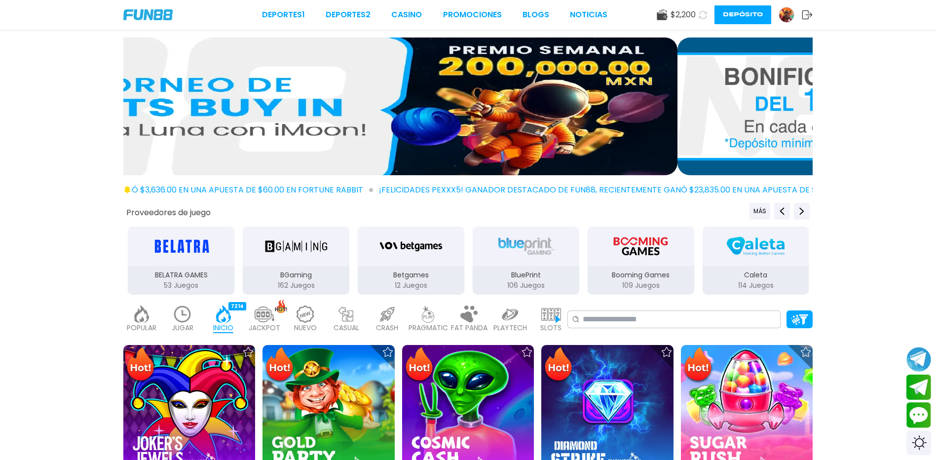
drag, startPoint x: 657, startPoint y: 132, endPoint x: 349, endPoint y: 142, distance: 308.1
click at [350, 142] on img at bounding box center [332, 107] width 689 height 138
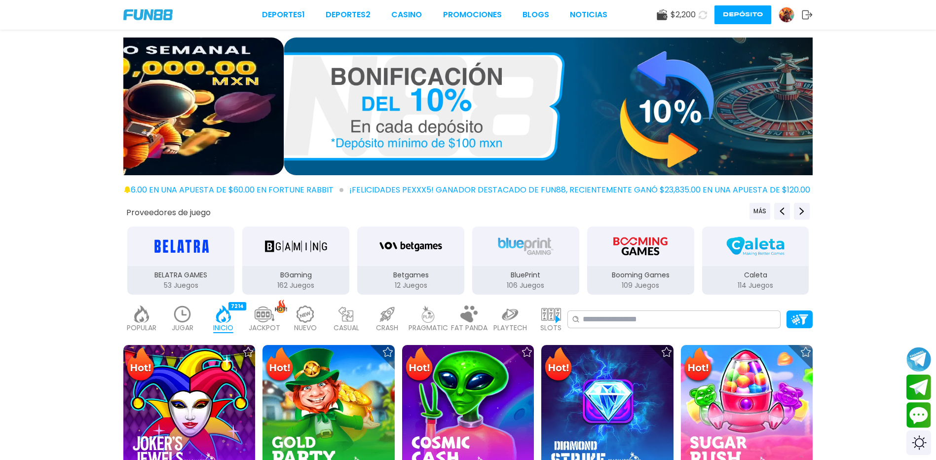
drag, startPoint x: 693, startPoint y: 130, endPoint x: 186, endPoint y: 167, distance: 508.6
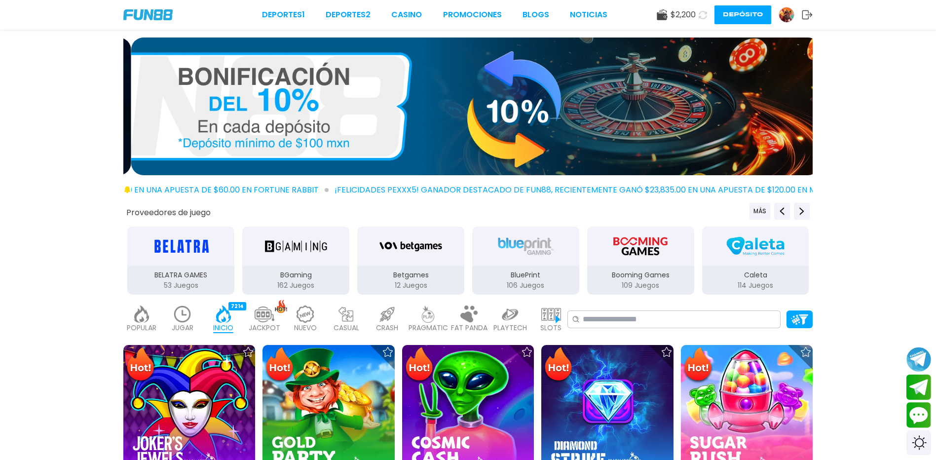
drag, startPoint x: 564, startPoint y: 118, endPoint x: 34, endPoint y: 161, distance: 532.2
click at [27, 157] on div at bounding box center [468, 109] width 936 height 142
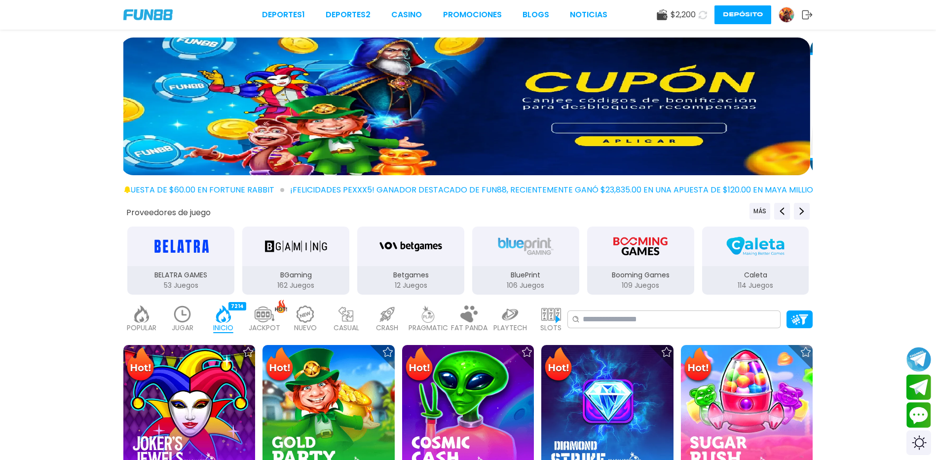
drag, startPoint x: 604, startPoint y: 96, endPoint x: 135, endPoint y: 119, distance: 470.3
click at [135, 119] on img at bounding box center [465, 107] width 689 height 138
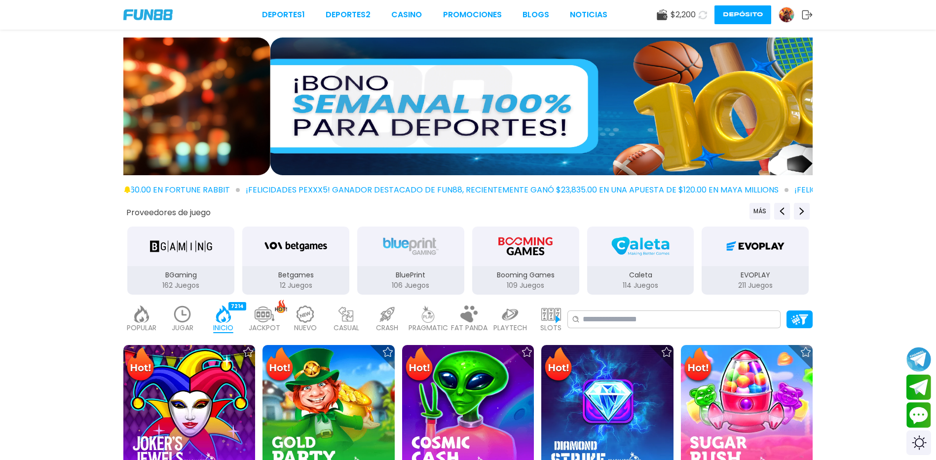
drag, startPoint x: 547, startPoint y: 123, endPoint x: 18, endPoint y: 168, distance: 530.9
click at [8, 166] on div at bounding box center [468, 109] width 936 height 142
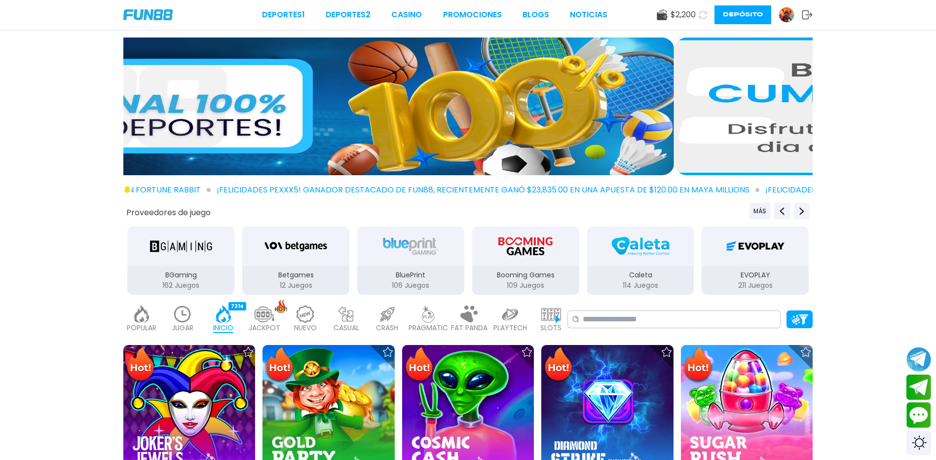
drag, startPoint x: 515, startPoint y: 119, endPoint x: 251, endPoint y: 134, distance: 263.9
click at [251, 134] on img at bounding box center [329, 107] width 689 height 138
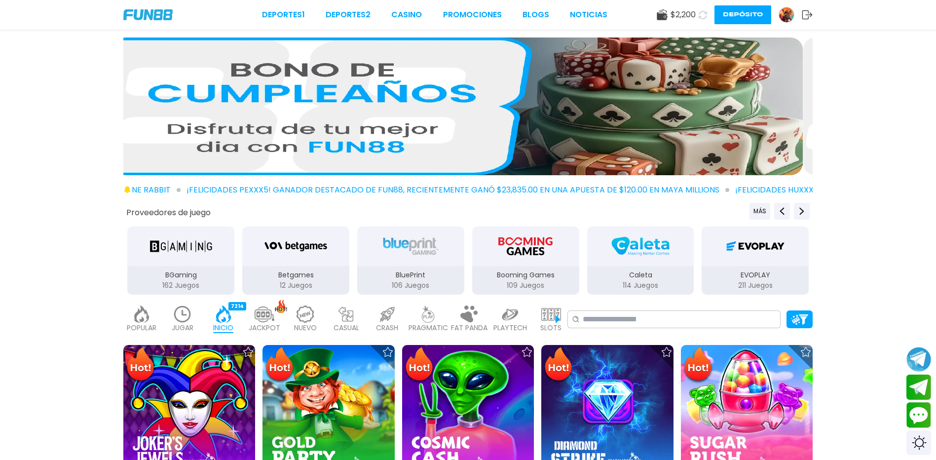
drag, startPoint x: 626, startPoint y: 112, endPoint x: 216, endPoint y: 132, distance: 411.0
click at [227, 129] on img at bounding box center [457, 107] width 689 height 138
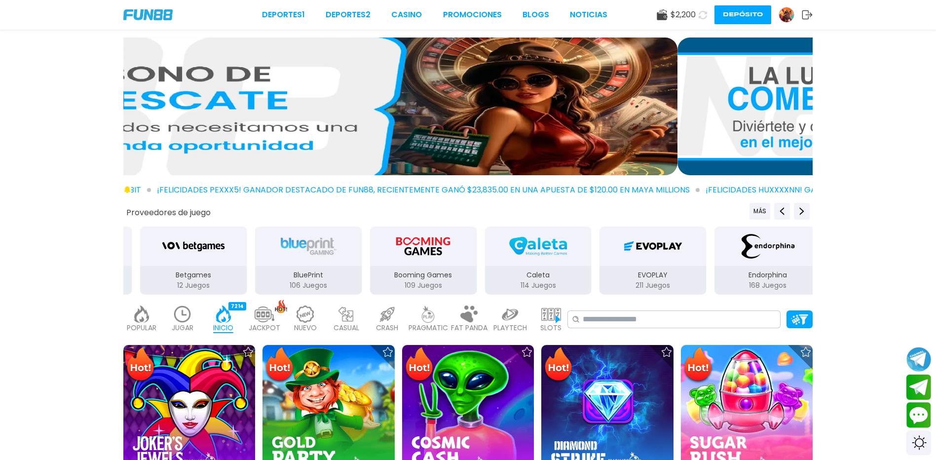
drag, startPoint x: 593, startPoint y: 130, endPoint x: 258, endPoint y: 130, distance: 335.1
click at [277, 128] on img at bounding box center [332, 107] width 689 height 138
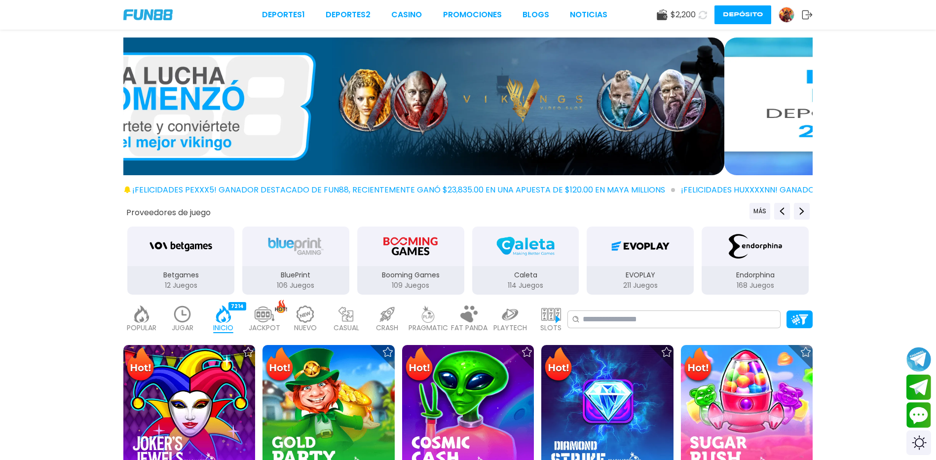
drag, startPoint x: 599, startPoint y: 138, endPoint x: 361, endPoint y: 125, distance: 237.7
click at [367, 124] on img at bounding box center [379, 107] width 689 height 138
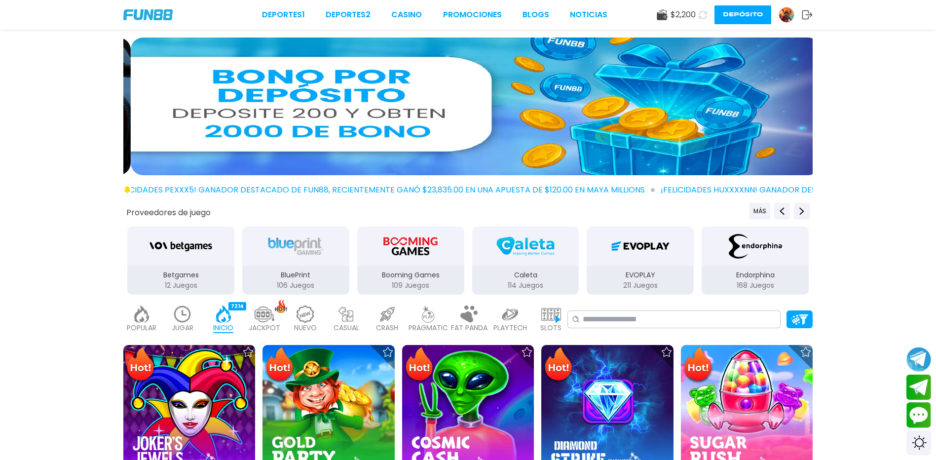
drag, startPoint x: 679, startPoint y: 138, endPoint x: 399, endPoint y: 137, distance: 280.8
click at [533, 129] on img at bounding box center [475, 107] width 689 height 138
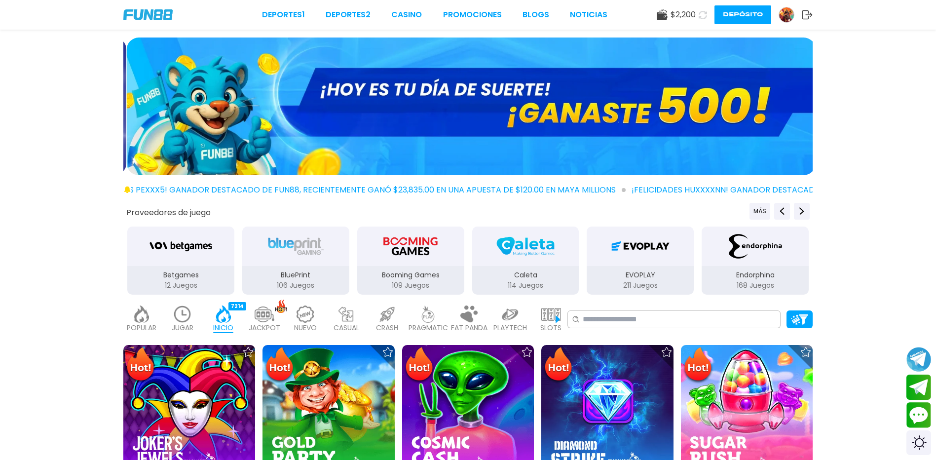
drag, startPoint x: 673, startPoint y: 142, endPoint x: 199, endPoint y: 159, distance: 473.5
click at [199, 159] on img at bounding box center [471, 107] width 689 height 138
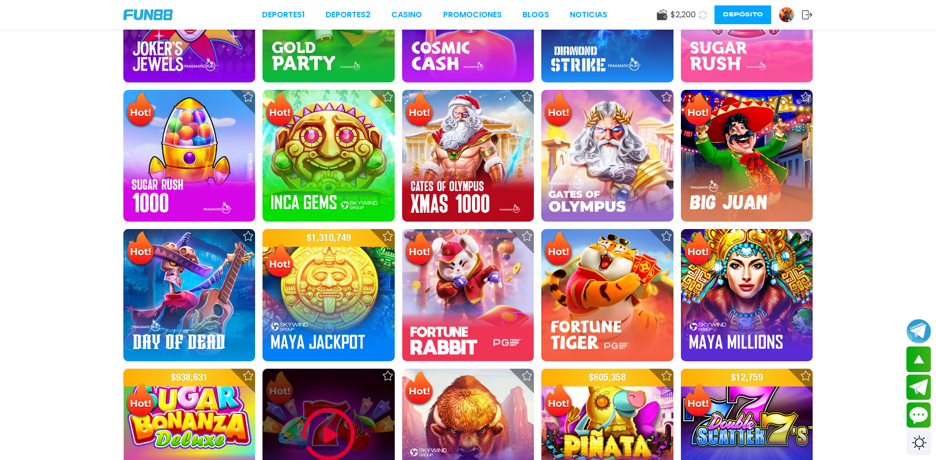
scroll to position [642, 0]
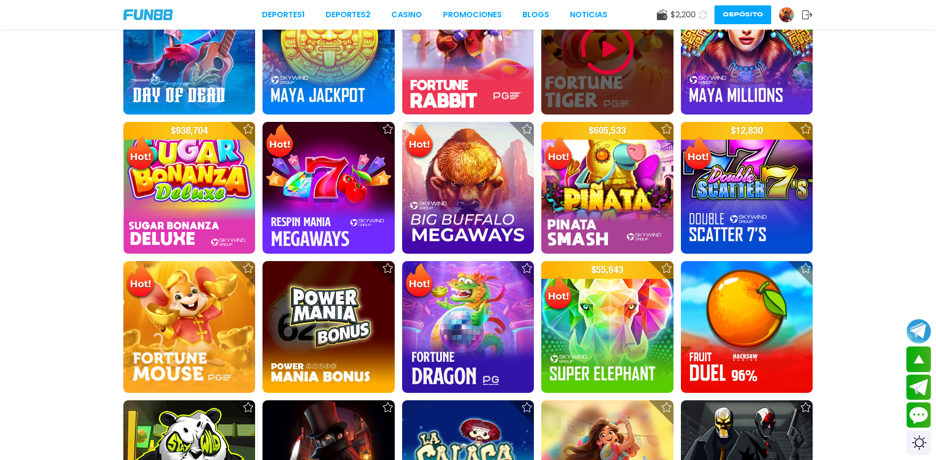
click at [611, 66] on img at bounding box center [607, 48] width 59 height 59
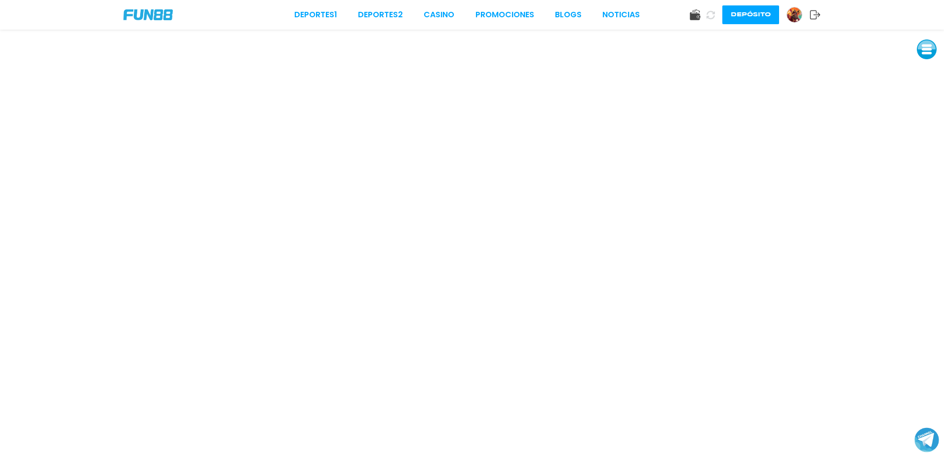
click at [795, 13] on img at bounding box center [794, 14] width 15 height 15
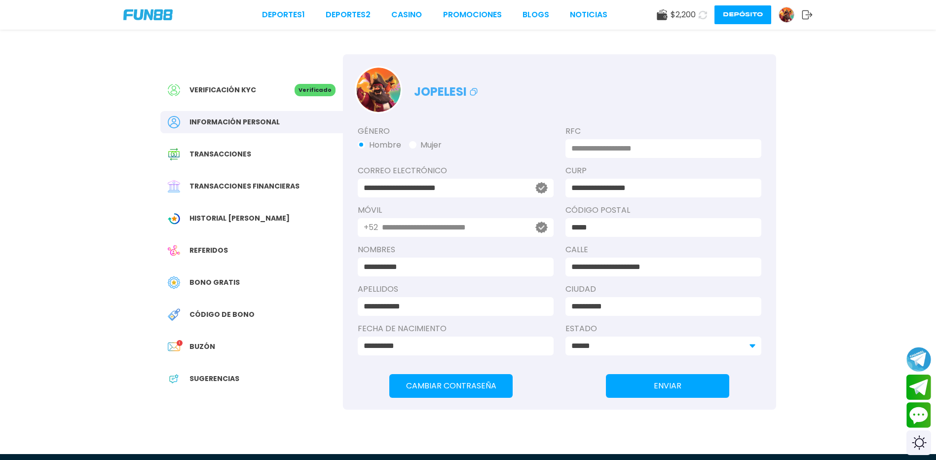
click at [250, 229] on div "Historial [PERSON_NAME]" at bounding box center [251, 218] width 183 height 22
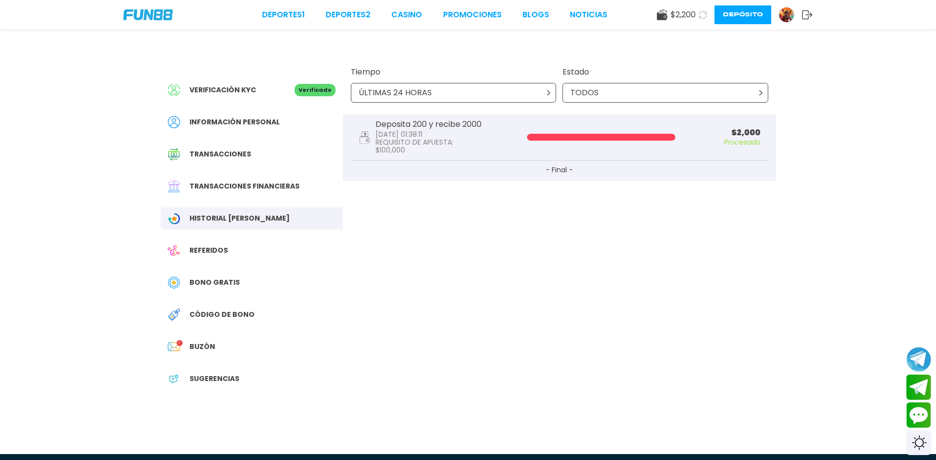
click at [244, 154] on span "Transacciones" at bounding box center [220, 154] width 62 height 10
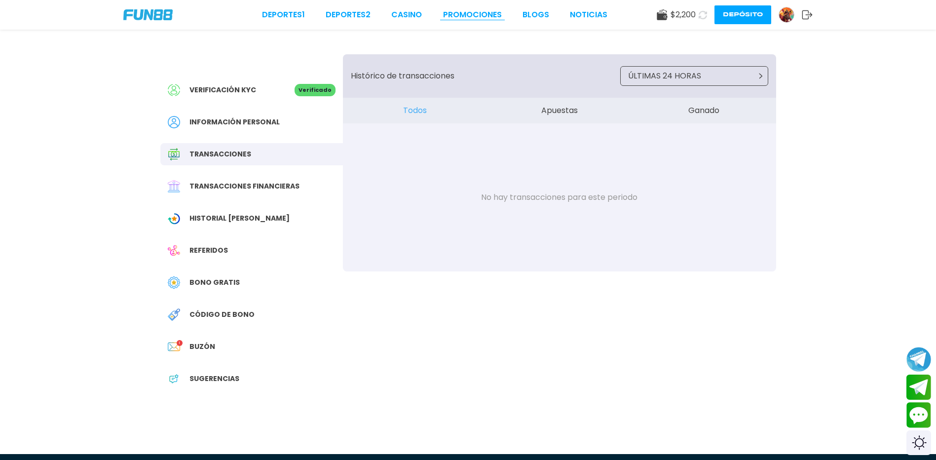
click at [456, 11] on link "Promociones" at bounding box center [472, 15] width 59 height 12
